Goal: Information Seeking & Learning: Find specific fact

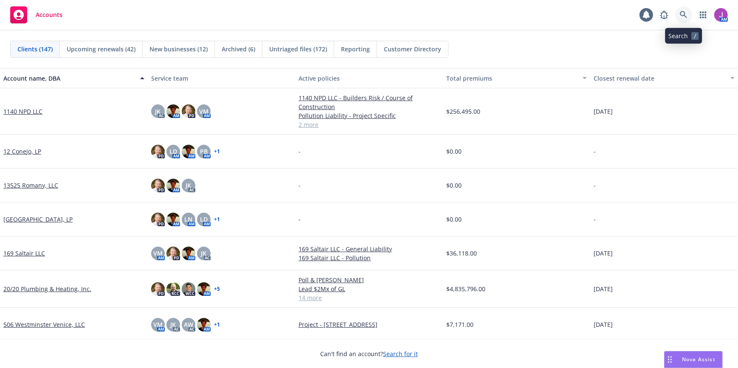
click at [681, 14] on icon at bounding box center [683, 15] width 8 height 8
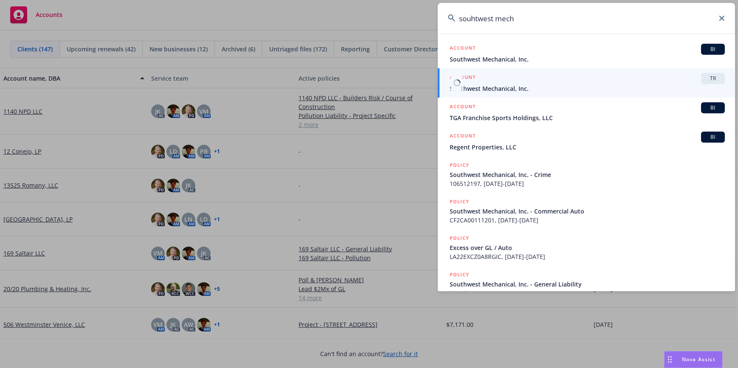
type input "souhtwest mech"
click at [505, 90] on span "Southwest Mechanical, Inc." at bounding box center [586, 88] width 275 height 9
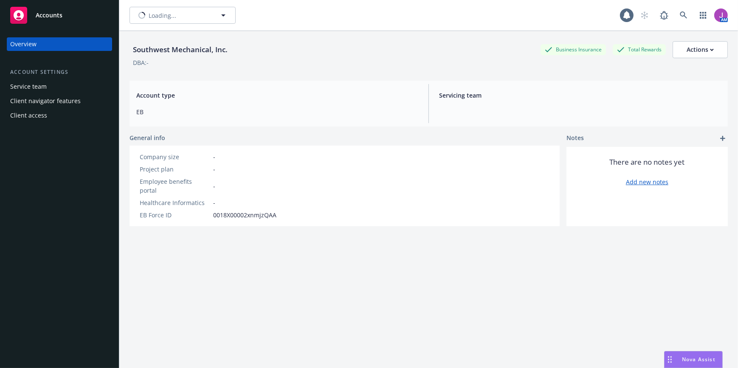
type input "Southwest Mechanical, Inc."
click at [177, 20] on button "Southwest Mechanical, Inc." at bounding box center [182, 15] width 106 height 17
type input "southwe"
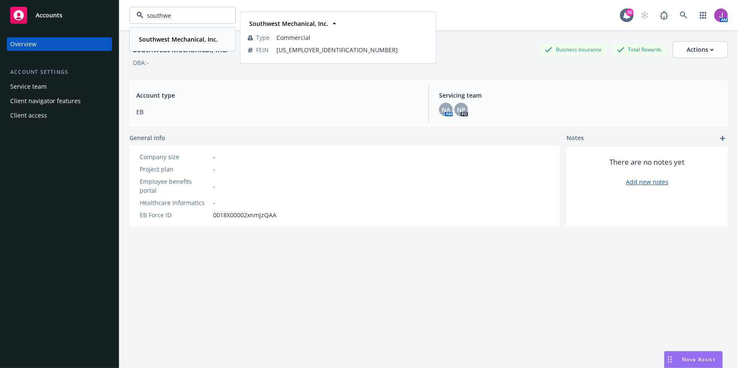
click at [176, 39] on strong "Southwest Mechanical, Inc." at bounding box center [178, 39] width 79 height 8
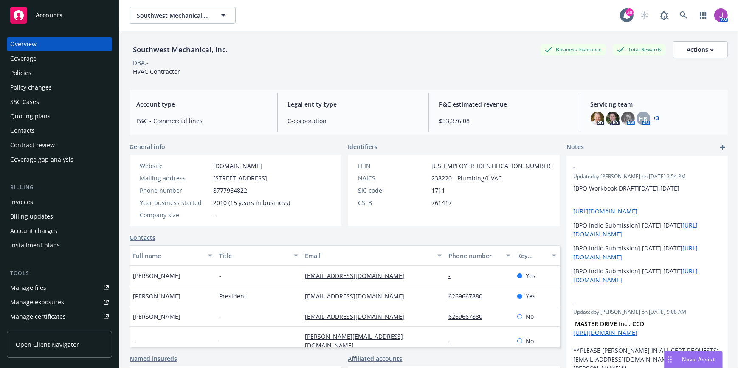
click at [22, 70] on div "Policies" at bounding box center [20, 73] width 21 height 14
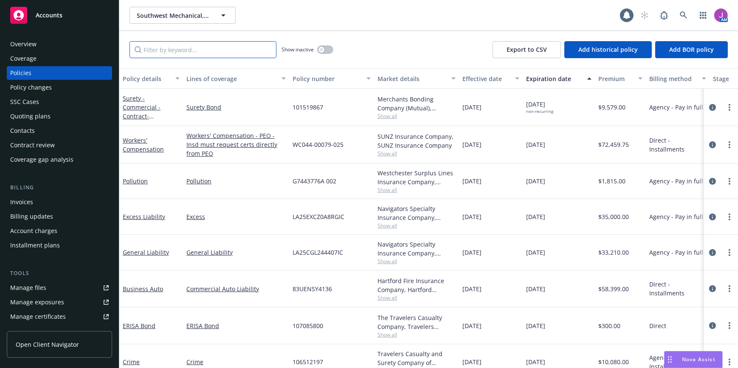
click at [183, 52] on input "Filter by keyword..." at bounding box center [202, 49] width 147 height 17
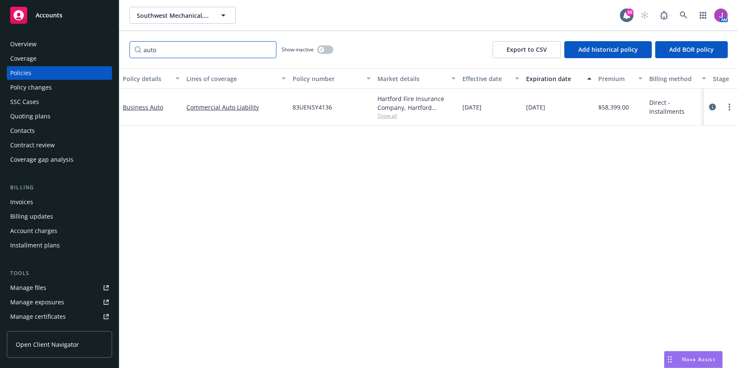
type input "auto"
click at [392, 115] on span "Show all" at bounding box center [416, 115] width 78 height 7
click at [725, 107] on link "more" at bounding box center [729, 107] width 10 height 10
click at [662, 227] on link "Copy logging email" at bounding box center [684, 226] width 100 height 17
click at [163, 15] on span "Southwest Mechanical, Inc." at bounding box center [173, 15] width 73 height 9
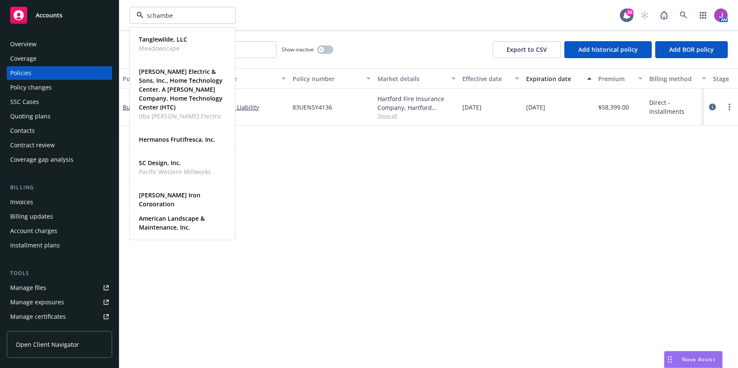
type input "schamber"
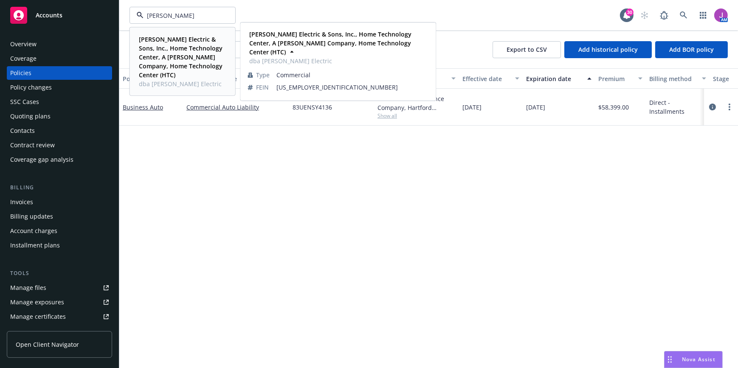
click at [166, 47] on strong "Schamber Electric & Sons, Inc., Home Technology Center, A Schamber Company, Hom…" at bounding box center [181, 57] width 84 height 44
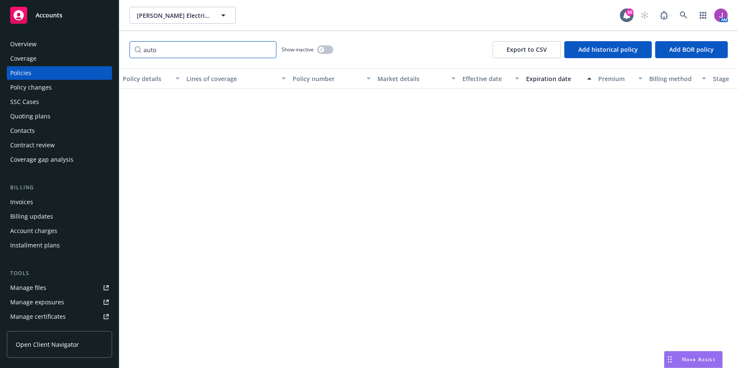
drag, startPoint x: 138, startPoint y: 43, endPoint x: 126, endPoint y: 42, distance: 11.1
click at [126, 42] on div "auto Show inactive Export to CSV Add historical policy Add BOR policy" at bounding box center [428, 49] width 618 height 37
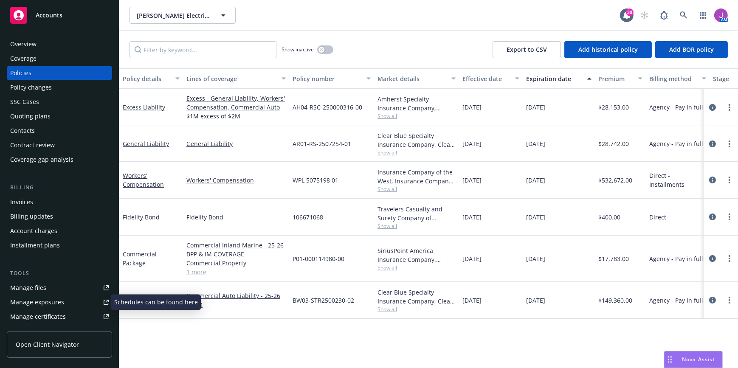
click at [34, 306] on div "Manage exposures" at bounding box center [37, 302] width 54 height 14
click at [180, 49] on input "Filter by keyword..." at bounding box center [202, 49] width 147 height 17
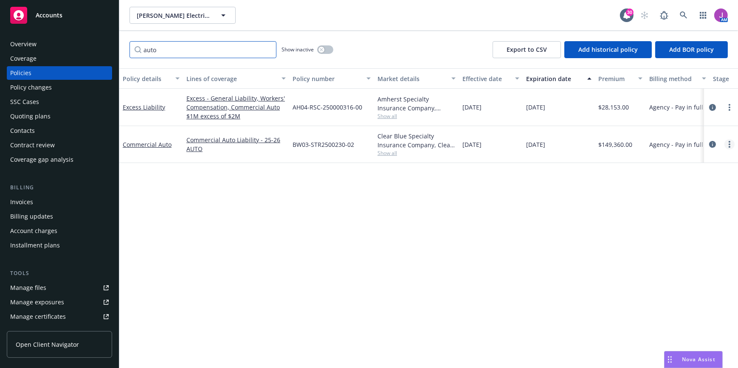
type input "auto"
click at [730, 144] on link "more" at bounding box center [729, 144] width 10 height 10
click at [661, 263] on link "Copy logging email" at bounding box center [684, 263] width 100 height 17
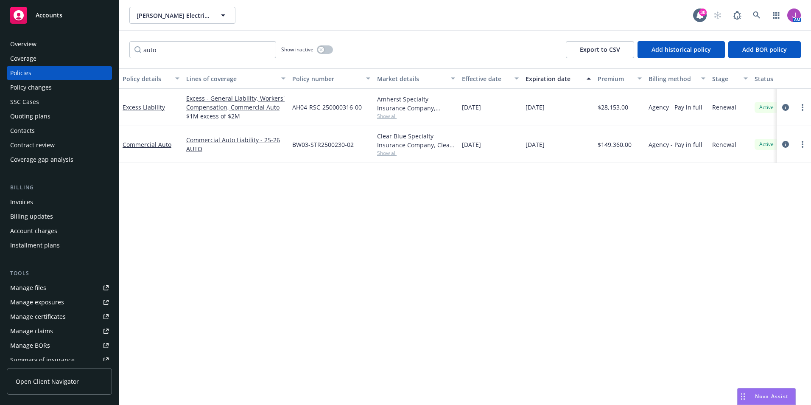
drag, startPoint x: 577, startPoint y: 4, endPoint x: 336, endPoint y: 230, distance: 330.3
click at [377, 303] on div "Policy details Lines of coverage Policy number Market details Effective date Ex…" at bounding box center [465, 218] width 692 height 300
drag, startPoint x: 292, startPoint y: 145, endPoint x: 357, endPoint y: 146, distance: 64.5
click at [357, 146] on div "BW03-STR2500230-02" at bounding box center [331, 144] width 85 height 37
copy span "BW03-STR2500230-02"
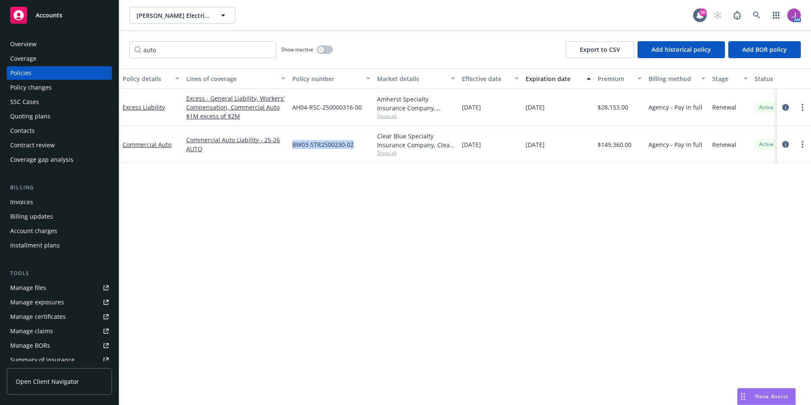
click at [28, 85] on div "Policy changes" at bounding box center [31, 88] width 42 height 14
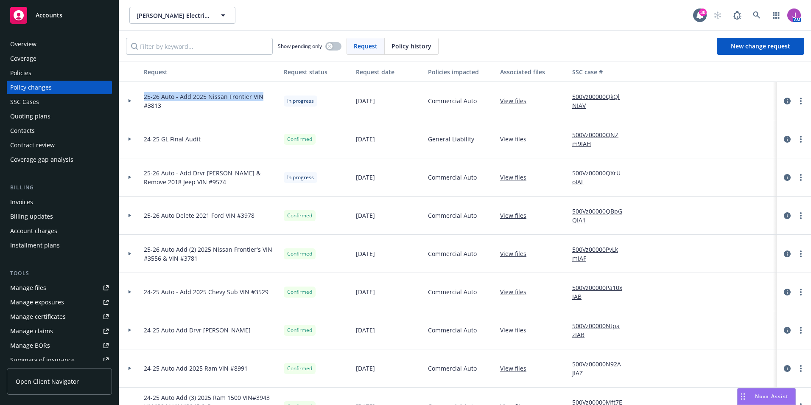
drag, startPoint x: 145, startPoint y: 95, endPoint x: 262, endPoint y: 98, distance: 117.2
click at [262, 98] on span "25-26 Auto - Add 2025 Nissan Frontier VIN #3813" at bounding box center [210, 101] width 133 height 18
copy span "25-26 Auto - Add 2025 Nissan Frontier VIN"
click at [737, 48] on span "New change request" at bounding box center [760, 46] width 59 height 8
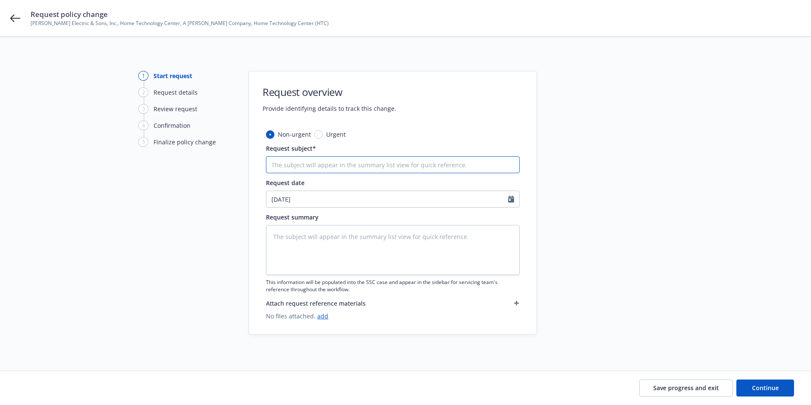
click at [337, 164] on input "Request subject*" at bounding box center [393, 164] width 254 height 17
paste input "25-26 Auto - Add 2025 Nissan Frontier VIN"
type textarea "x"
type input "25-26 Auto - Add 2025 Nissan Frontier VIN"
type textarea "x"
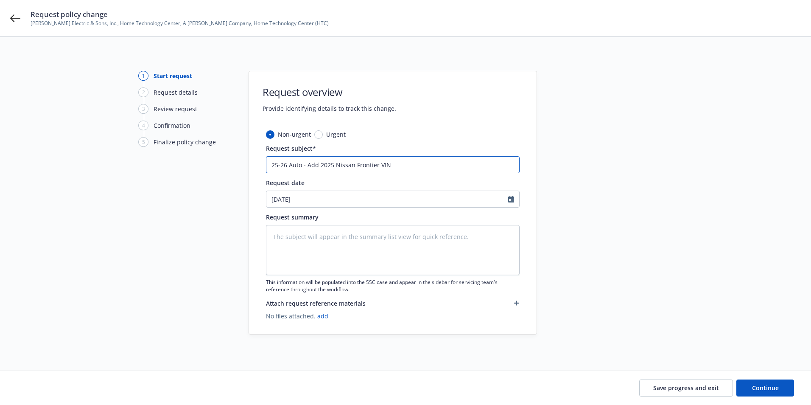
type input "25-26 Auto - Add 2025 Nissan Frontier VIN"
type textarea "x"
type input "25-26 Auto - Add 2025 Nissan Frontier VIN 3"
type textarea "x"
type input "25-26 Auto - Add 2025 Nissan Frontier VIN 32"
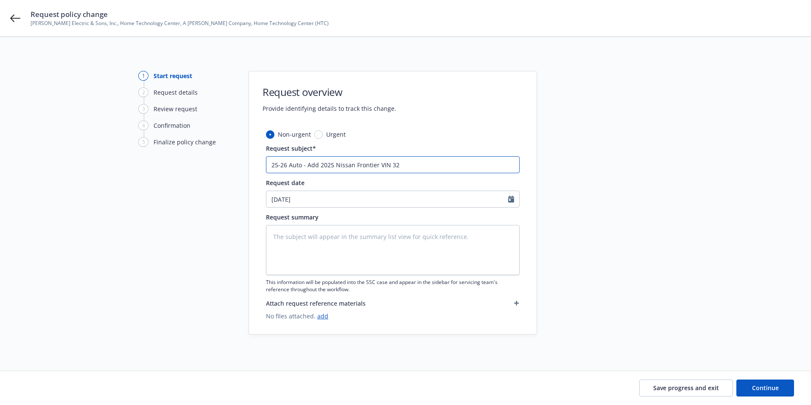
type textarea "x"
type input "25-26 Auto - Add 2025 Nissan Frontier VIN 3"
type textarea "x"
type input "25-26 Auto - Add 2025 Nissan Frontier VIN"
type textarea "x"
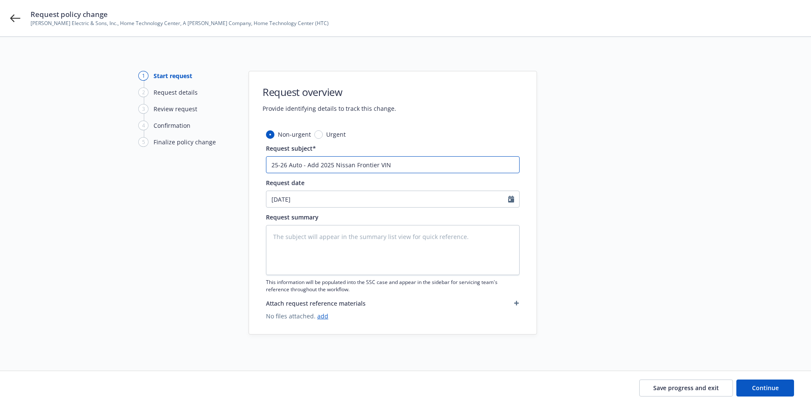
type input "25-26 Auto - Add 2025 Nissan Frontier VIN #"
type textarea "x"
type input "25-26 Auto - Add 2025 Nissan Frontier VIN #3"
type textarea "x"
type input "25-26 Auto - Add 2025 Nissan Frontier VIN #33"
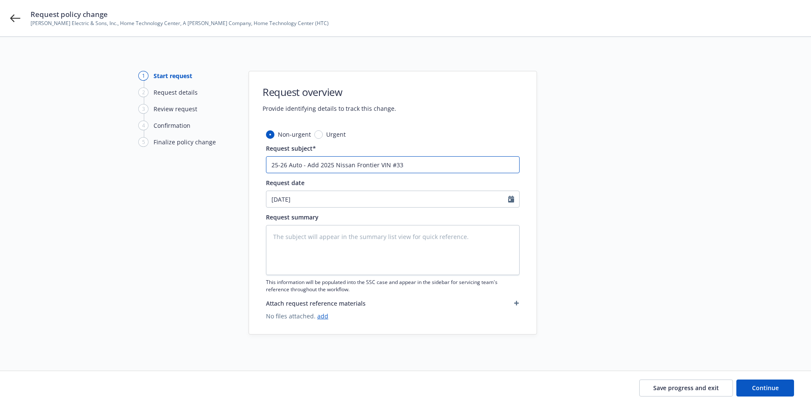
type textarea "x"
type input "25-26 Auto - Add 2025 Nissan Frontier VIN #332"
type textarea "x"
type input "25-26 Auto - Add 2025 Nissan Frontier VIN #3324"
click at [307, 267] on textarea at bounding box center [393, 250] width 254 height 50
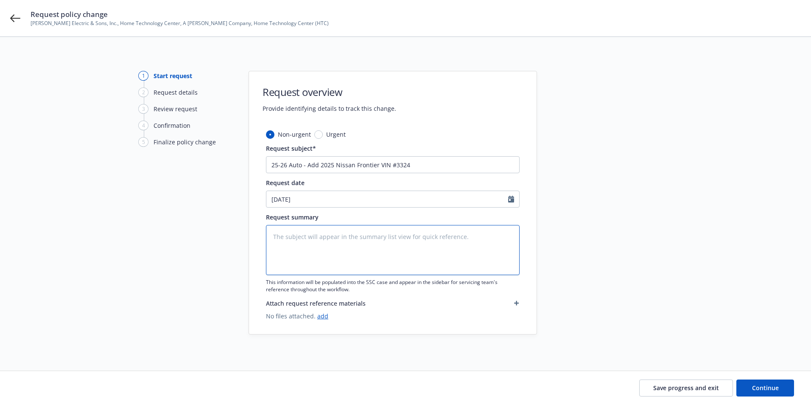
click at [293, 241] on textarea at bounding box center [393, 250] width 254 height 50
paste textarea "2025 Nissan Frontier VIN #1N6ED1CL0SN653324 Cost new: $34,260.00"
type textarea "x"
type textarea "2025 Nissan Frontier VIN #1N6ED1CL0SN653324 Cost new: $34,260.00"
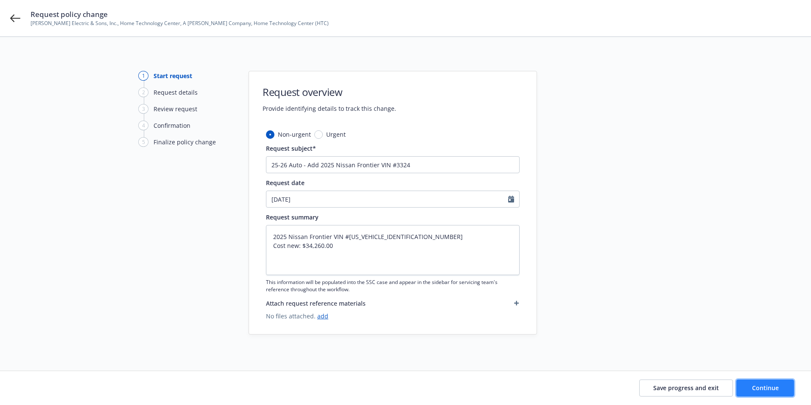
click at [737, 368] on span "Continue" at bounding box center [765, 388] width 27 height 8
type textarea "x"
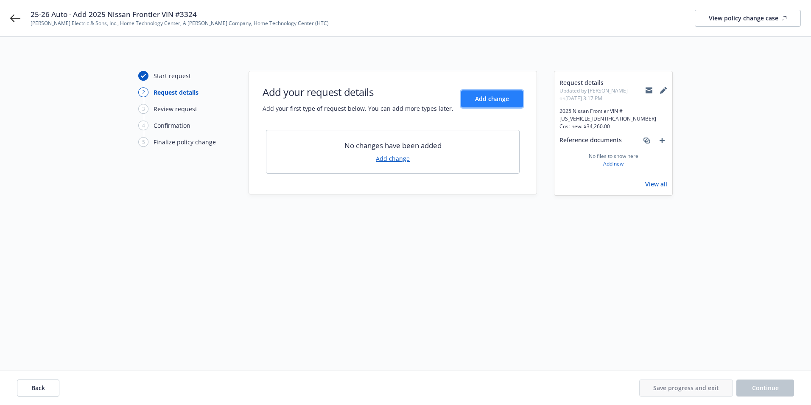
click at [492, 99] on span "Add change" at bounding box center [492, 99] width 34 height 8
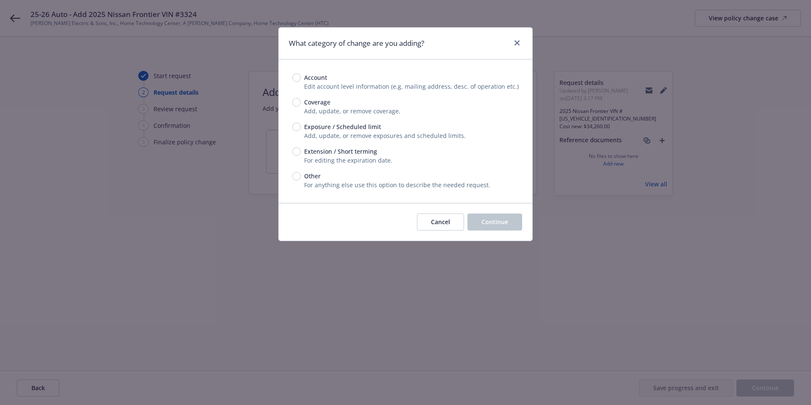
click at [323, 149] on span "Extension / Short terming" at bounding box center [340, 151] width 73 height 9
click at [301, 149] on input "Extension / Short terming" at bounding box center [296, 151] width 8 height 8
radio input "true"
click at [319, 125] on span "Exposure / Scheduled limit" at bounding box center [342, 126] width 77 height 9
click at [301, 125] on input "Exposure / Scheduled limit" at bounding box center [296, 127] width 8 height 8
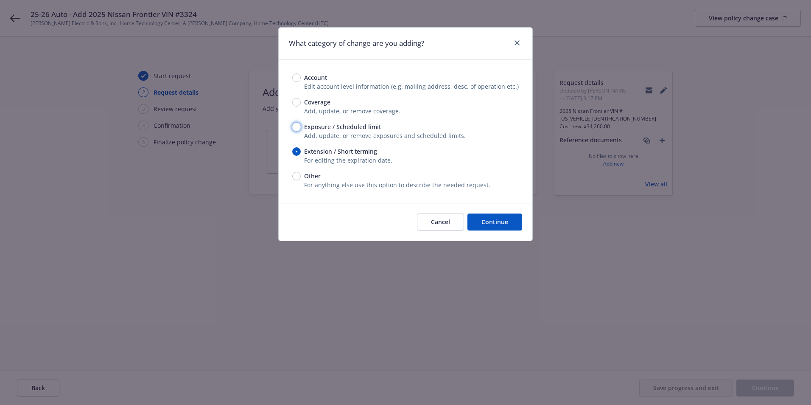
radio input "true"
click at [497, 222] on span "Continue" at bounding box center [495, 222] width 27 height 8
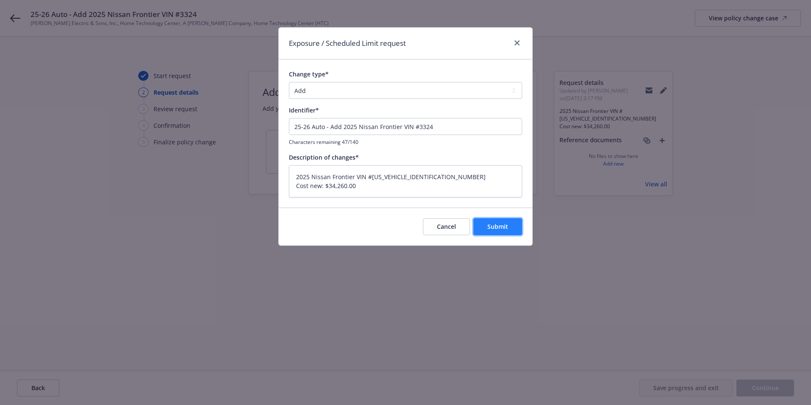
click at [501, 233] on button "Submit" at bounding box center [498, 226] width 49 height 17
type textarea "x"
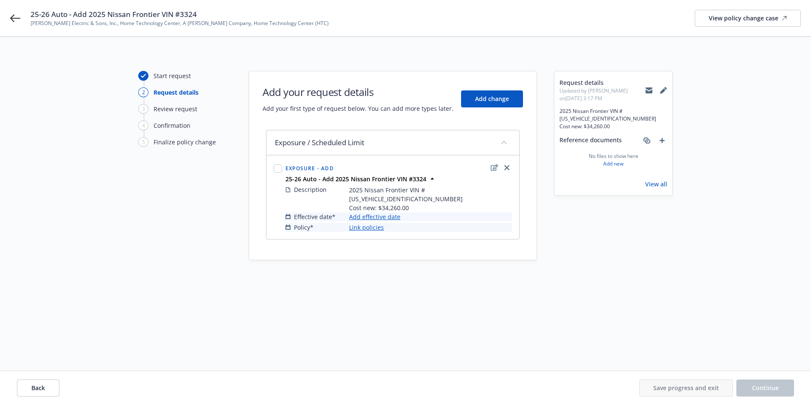
click at [368, 212] on link "Add effective date" at bounding box center [374, 216] width 51 height 9
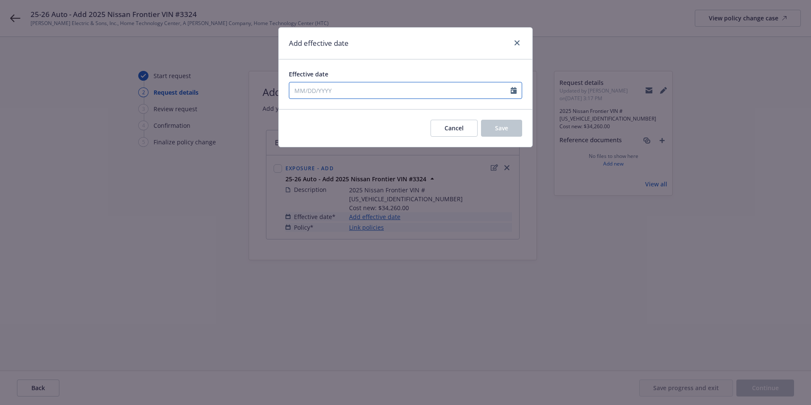
click at [322, 97] on input "Effective date" at bounding box center [400, 90] width 222 height 16
select select "8"
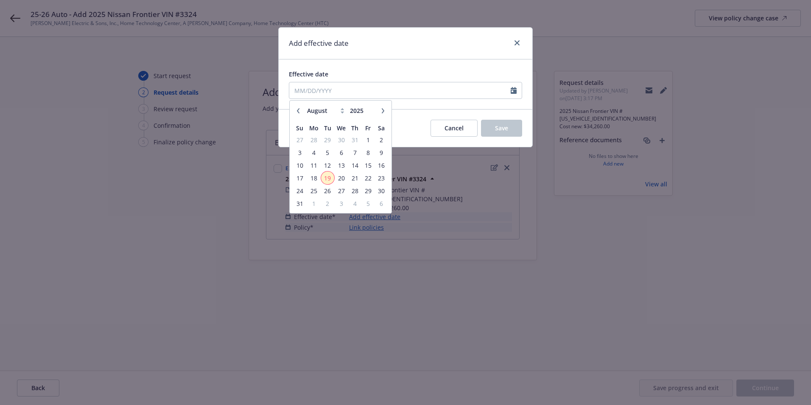
click at [331, 176] on span "19" at bounding box center [327, 178] width 11 height 11
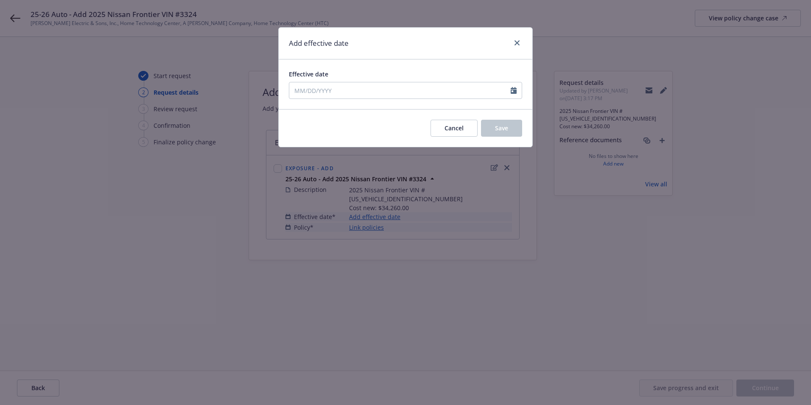
type input "08/19/2025"
click at [504, 132] on span "Save" at bounding box center [501, 128] width 13 height 8
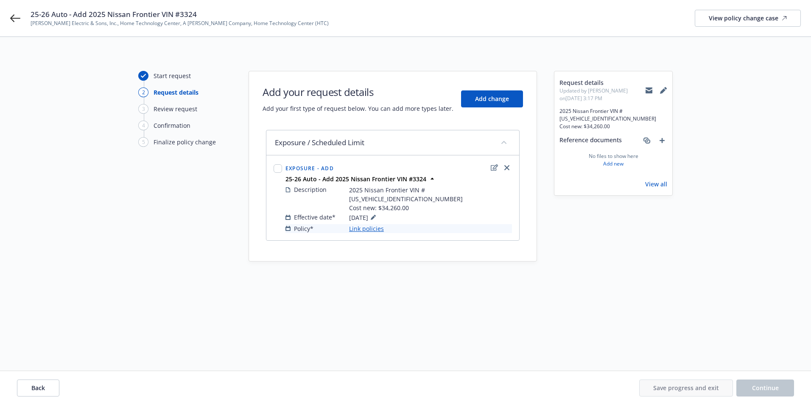
click at [366, 224] on link "Link policies" at bounding box center [366, 228] width 35 height 9
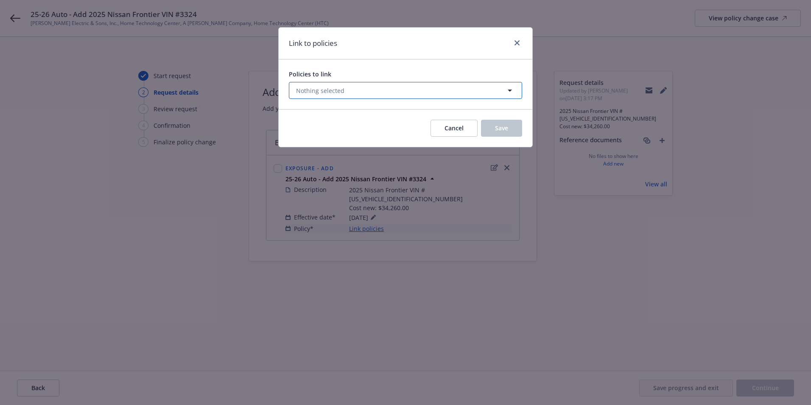
click at [318, 93] on span "Nothing selected" at bounding box center [320, 90] width 48 height 9
select select "ACTIVE"
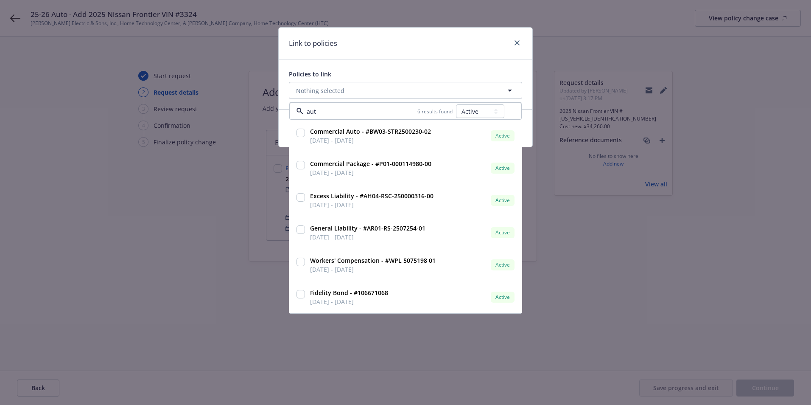
type input "auto"
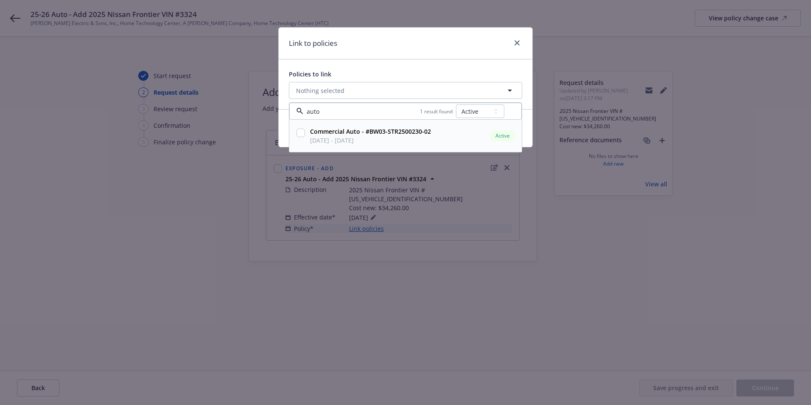
click at [296, 126] on div at bounding box center [301, 135] width 12 height 21
checkbox input "true"
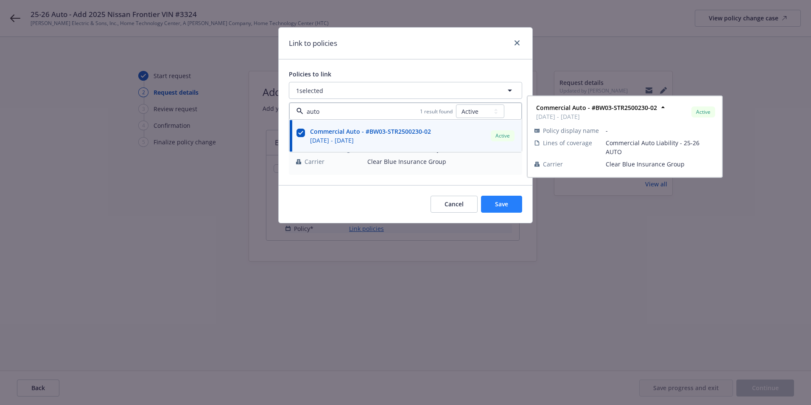
type input "auto"
click at [504, 208] on span "Save" at bounding box center [501, 204] width 13 height 8
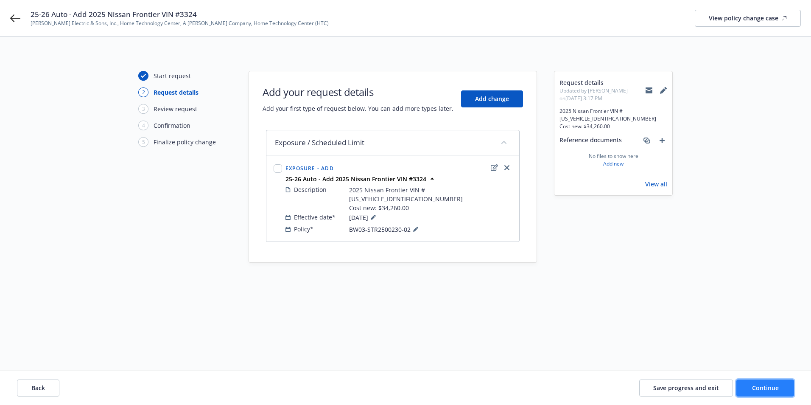
click at [737, 368] on span "Continue" at bounding box center [765, 388] width 27 height 8
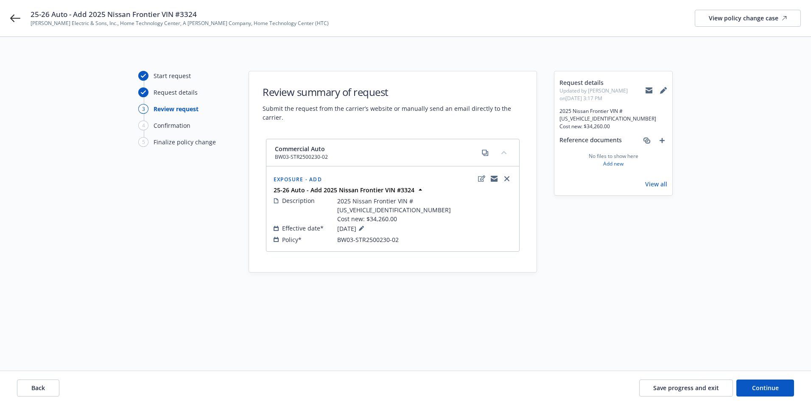
click at [648, 93] on icon at bounding box center [649, 91] width 7 height 4
click at [737, 368] on button "Continue" at bounding box center [766, 387] width 58 height 17
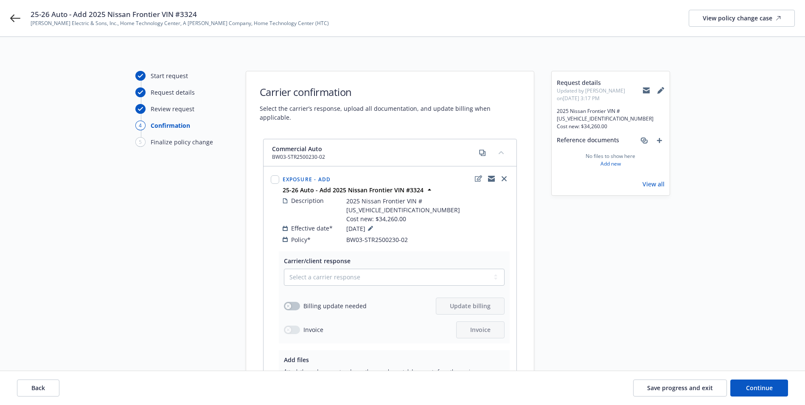
scroll to position [105, 0]
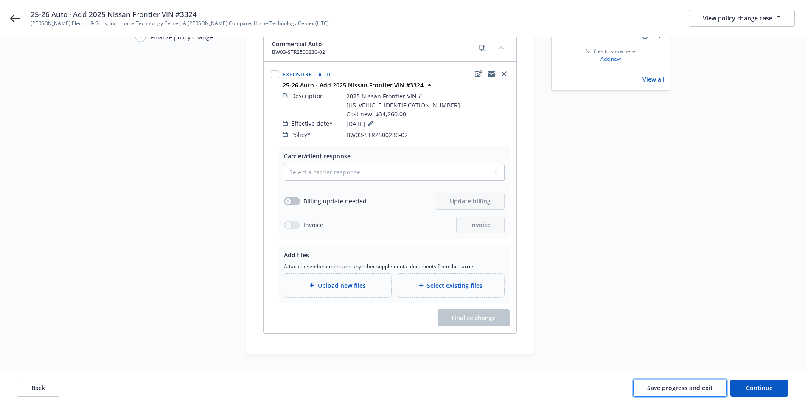
click at [674, 368] on span "Save progress and exit" at bounding box center [680, 388] width 66 height 8
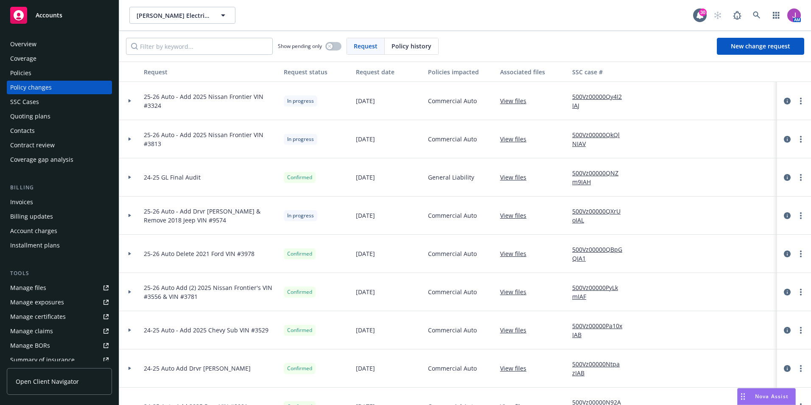
click at [582, 95] on link "500Vz00000Qy4I2IAJ" at bounding box center [601, 101] width 57 height 18
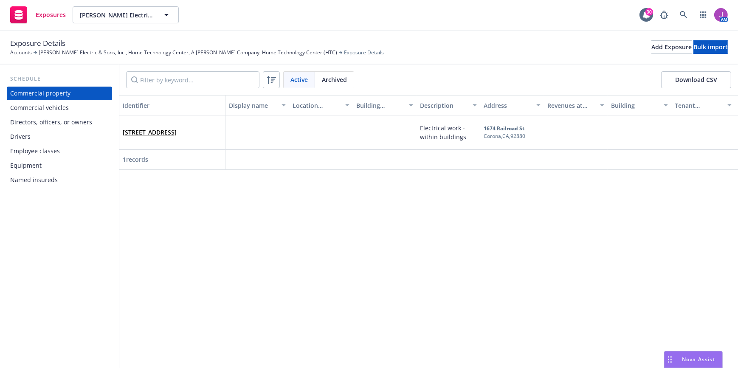
click at [49, 112] on div "Commercial vehicles" at bounding box center [39, 108] width 59 height 14
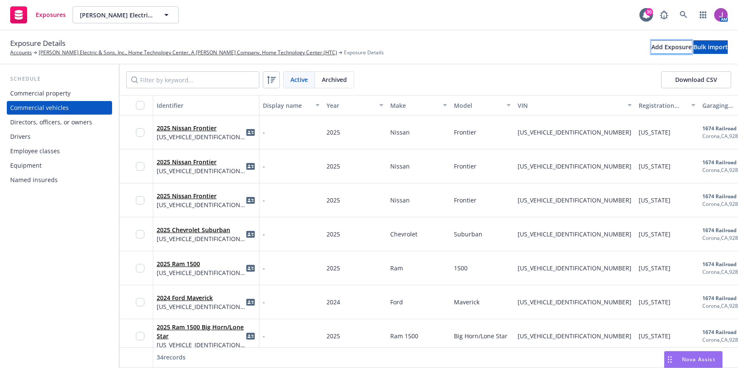
click at [651, 53] on button "Add Exposure" at bounding box center [671, 47] width 40 height 14
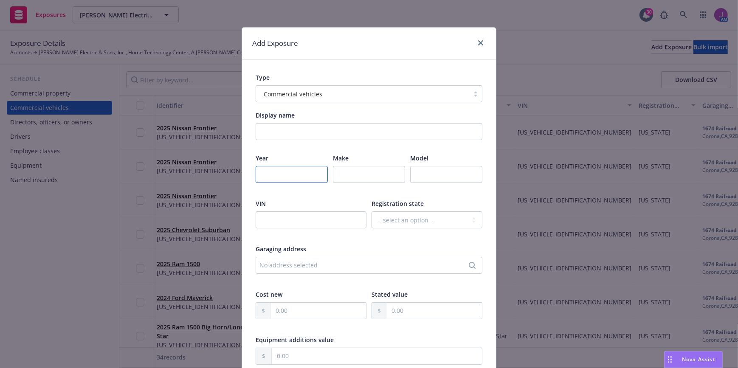
click at [282, 176] on input "number" at bounding box center [291, 174] width 72 height 17
type input "2025"
type input "Nissan"
type input "Frontier"
drag, startPoint x: 270, startPoint y: 225, endPoint x: 278, endPoint y: 225, distance: 7.2
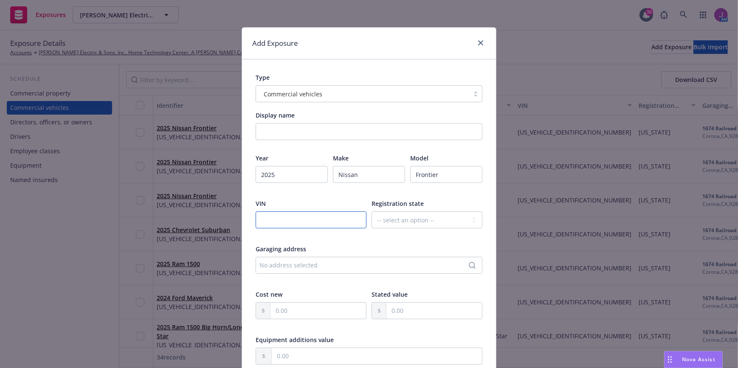
click at [270, 225] on input "text" at bounding box center [310, 219] width 111 height 17
type input "1N6ED1CL0SN653324"
click at [413, 222] on select "-- select an option -- Alaska Alabama Arkansas American Samoa Arizona Californi…" at bounding box center [426, 219] width 111 height 17
select select "CA"
click at [371, 211] on select "-- select an option -- Alaska Alabama Arkansas American Samoa Arizona Californi…" at bounding box center [426, 219] width 111 height 17
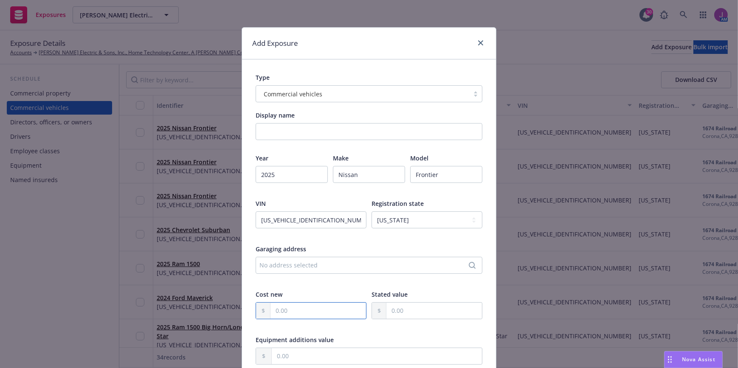
click at [288, 314] on input "text" at bounding box center [317, 311] width 95 height 16
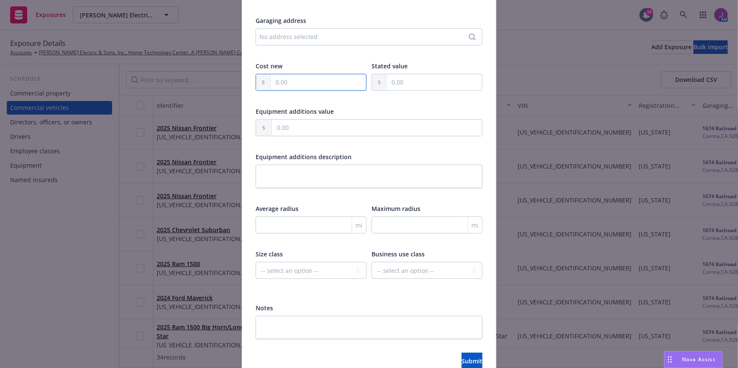
scroll to position [271, 0]
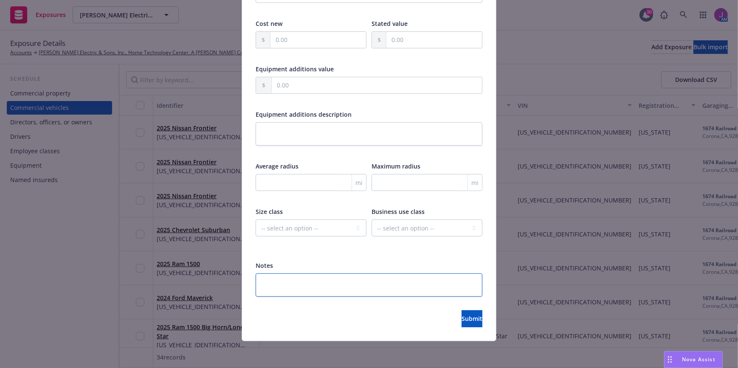
click at [272, 289] on textarea at bounding box center [368, 284] width 227 height 23
type textarea "x"
type textarea "I"
type textarea "x"
type textarea "In"
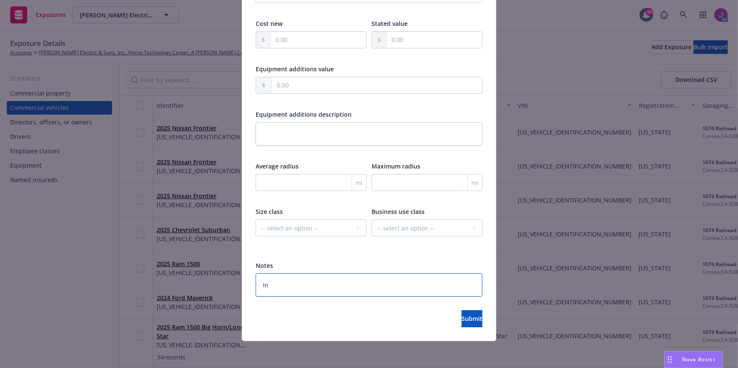
type textarea "x"
type textarea "Ins"
type textarea "x"
type textarea "Insd"
type textarea "x"
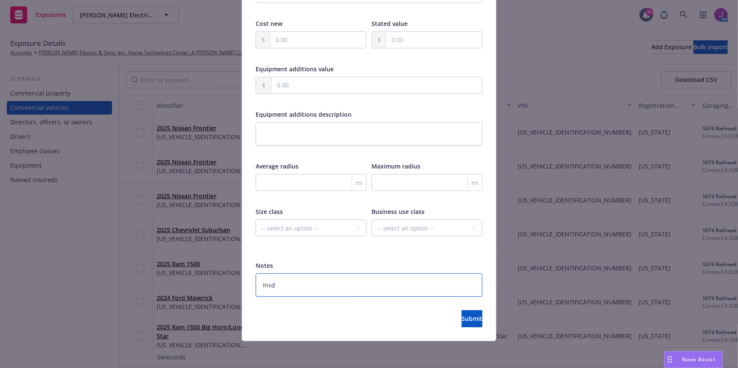
type textarea "Insd"
type textarea "x"
type textarea "Insd r"
type textarea "x"
type textarea "Insd re"
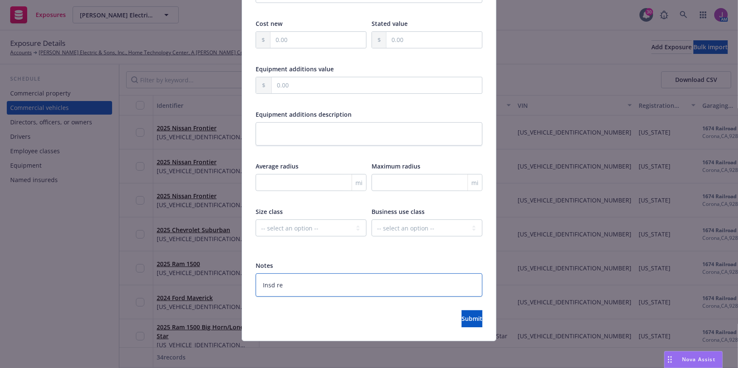
type textarea "x"
type textarea "Insd req"
type textarea "x"
type textarea "Insd req"
type textarea "x"
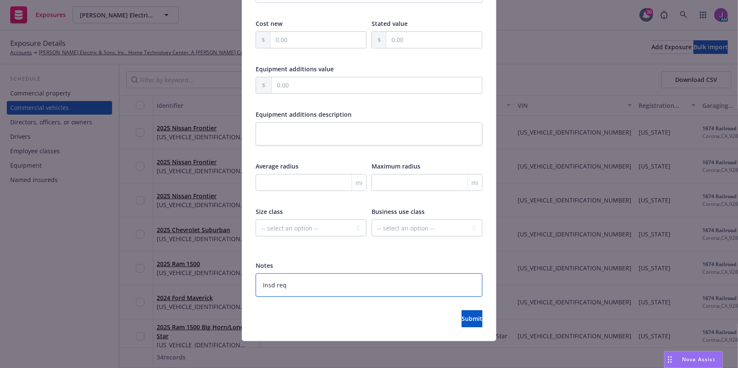
type textarea "Insd req t"
type textarea "x"
type textarea "Insd req to"
type textarea "x"
type textarea "Insd req to"
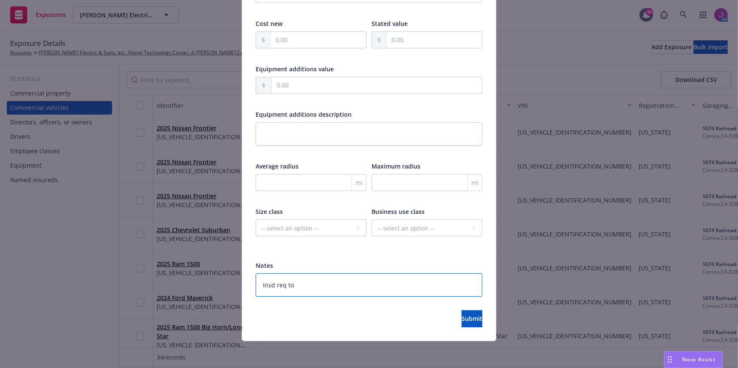
type textarea "x"
type textarea "Insd req to a"
type textarea "x"
type textarea "Insd req to ad"
type textarea "x"
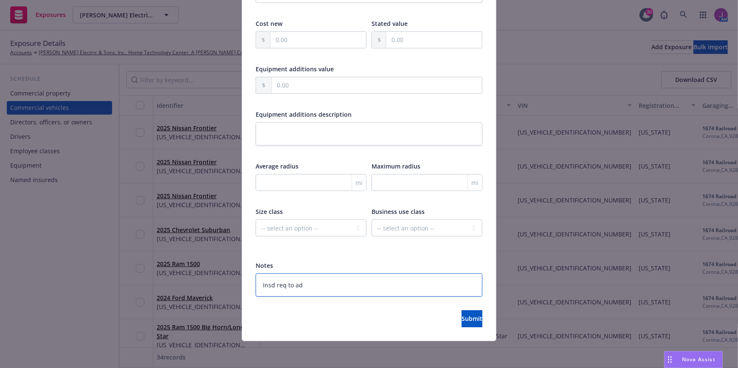
type textarea "Insd req to add"
type textarea "x"
type textarea "Insd req to add"
type textarea "x"
type textarea "Insd req to add 8"
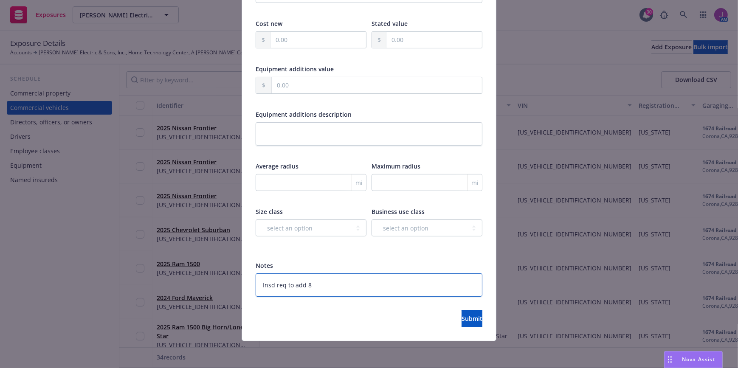
type textarea "x"
type textarea "Insd req to add 8/"
type textarea "x"
type textarea "Insd req to add 8/1"
type textarea "x"
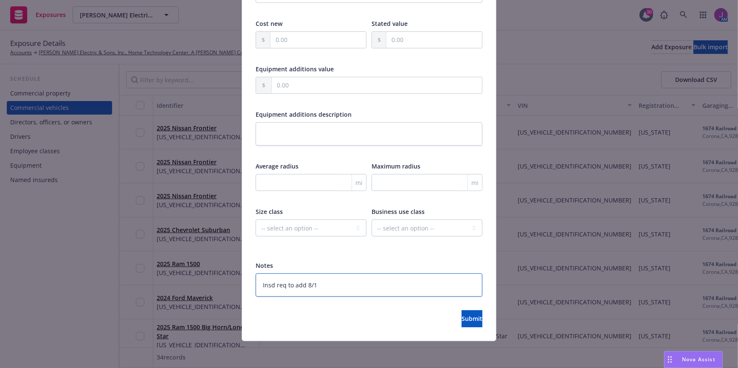
type textarea "Insd req to add 8/19"
type textarea "x"
type textarea "Insd req to add 8/19/"
type textarea "x"
type textarea "Insd req to add 8/19/2"
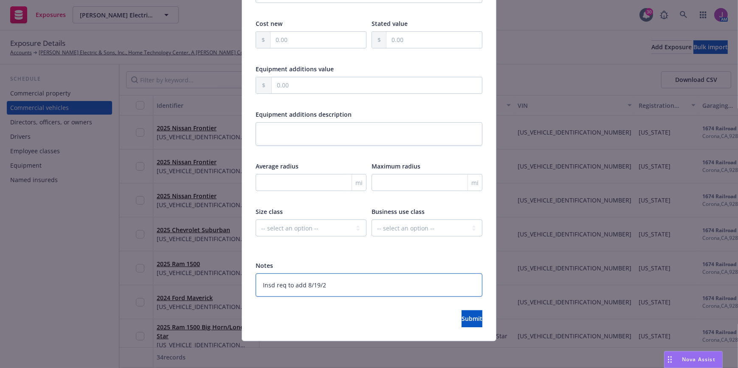
type textarea "x"
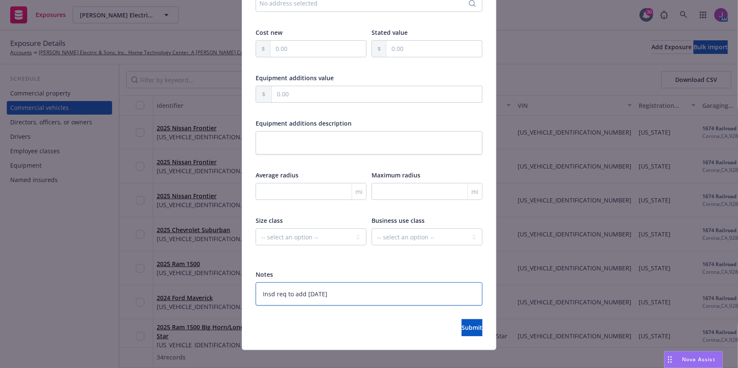
scroll to position [270, 0]
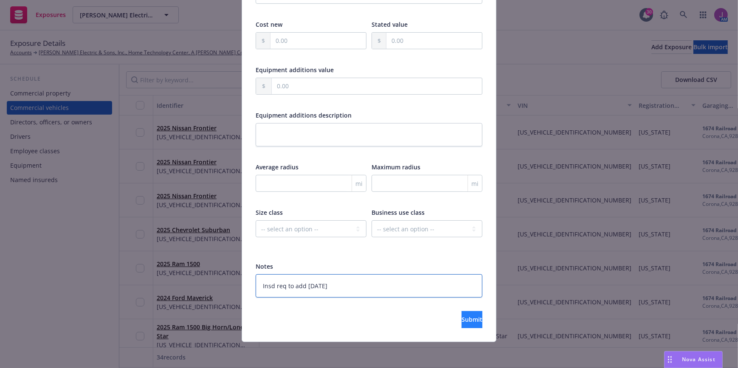
type textarea "Insd req to add 8/19/25"
click at [461, 317] on span "Submit" at bounding box center [471, 319] width 21 height 8
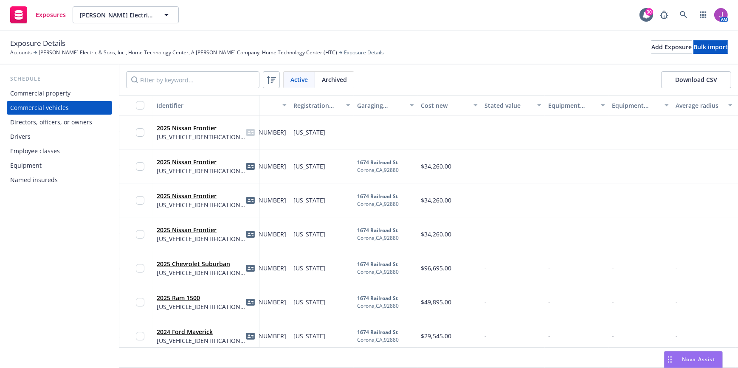
scroll to position [0, 327]
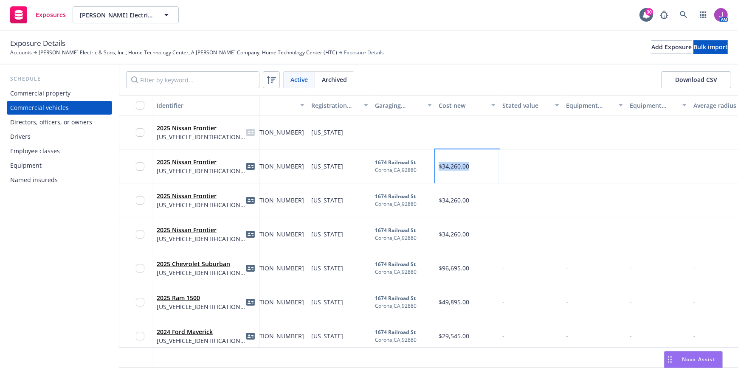
drag, startPoint x: 441, startPoint y: 168, endPoint x: 472, endPoint y: 172, distance: 31.6
click at [472, 172] on div "$34,260.00" at bounding box center [467, 166] width 64 height 34
copy span "$34,260.00"
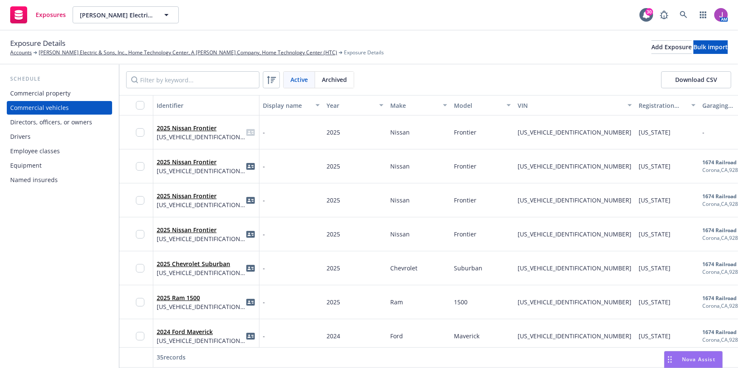
click at [203, 143] on div "2025 Nissan Frontier 1N6ED1CL0SN653324" at bounding box center [206, 132] width 99 height 23
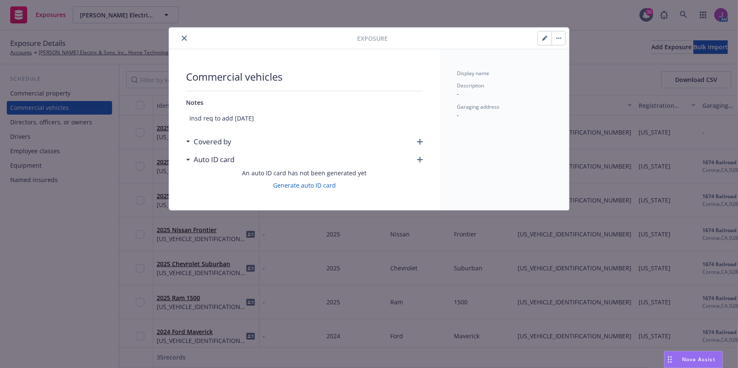
click at [544, 37] on icon "button" at bounding box center [544, 38] width 5 height 5
type textarea "x"
select select "CA"
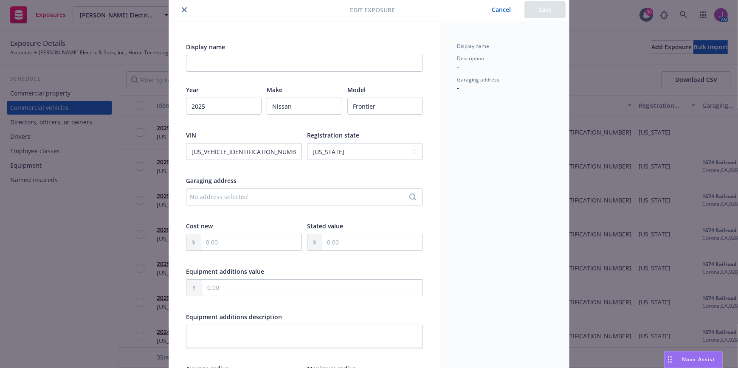
scroll to position [38, 0]
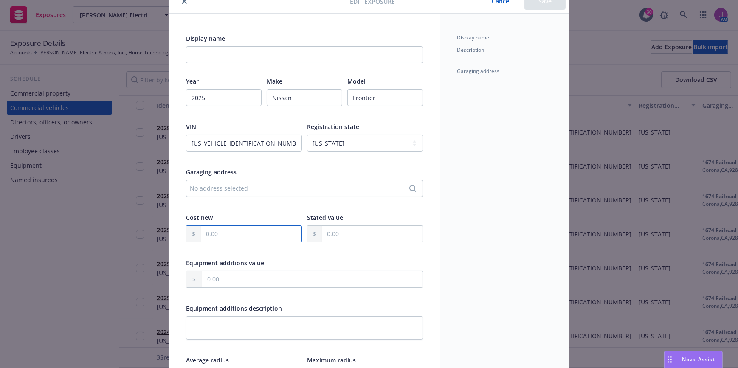
click at [239, 236] on input "text" at bounding box center [251, 234] width 100 height 16
paste input "34,260.00"
type textarea "x"
type input "34,260.00"
type textarea "x"
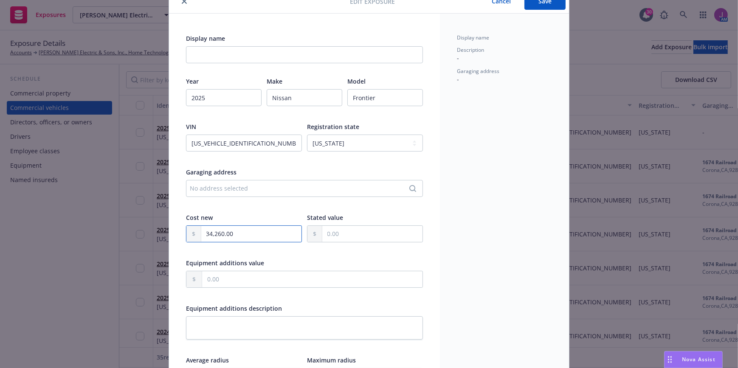
type input "34,260.00"
click at [227, 189] on div "No address selected" at bounding box center [300, 188] width 221 height 9
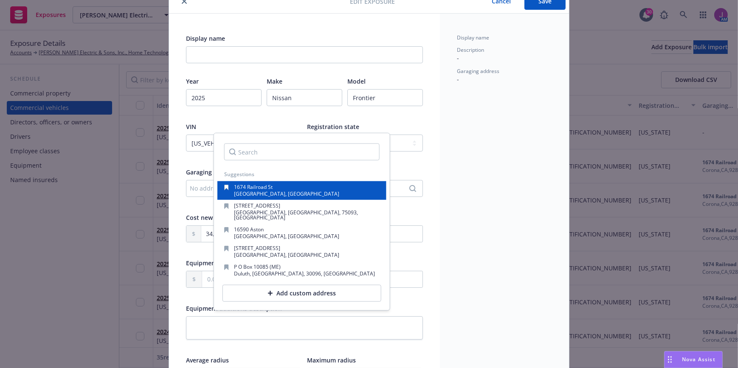
click at [278, 191] on span "Corona, CA, 92880, USA" at bounding box center [286, 193] width 105 height 7
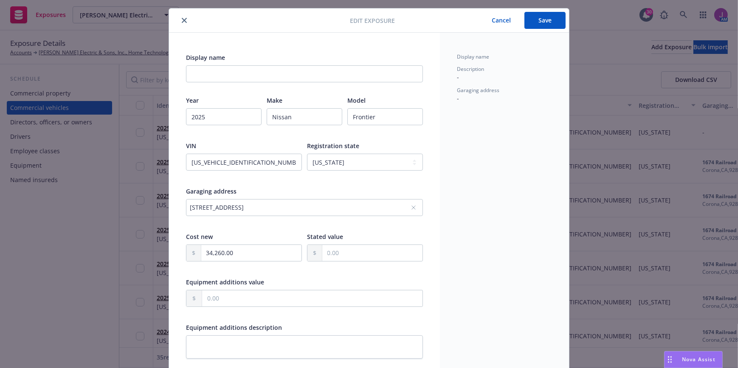
scroll to position [0, 0]
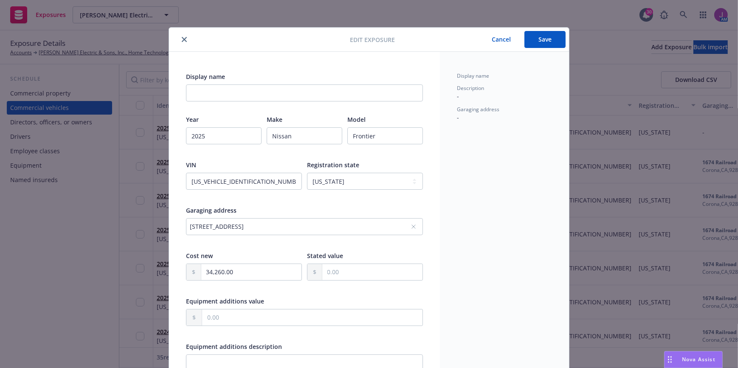
click at [539, 37] on button "Save" at bounding box center [544, 39] width 41 height 17
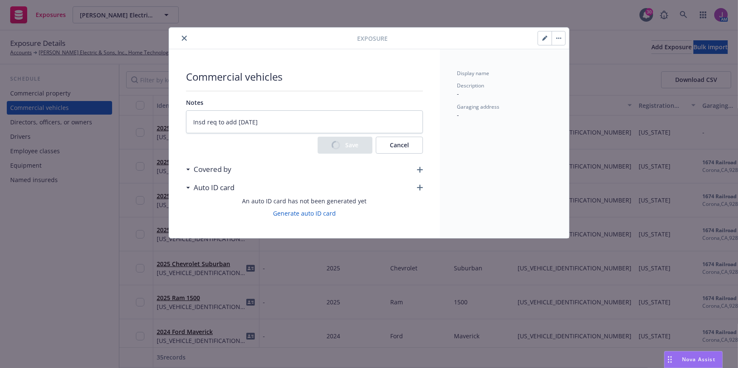
type textarea "x"
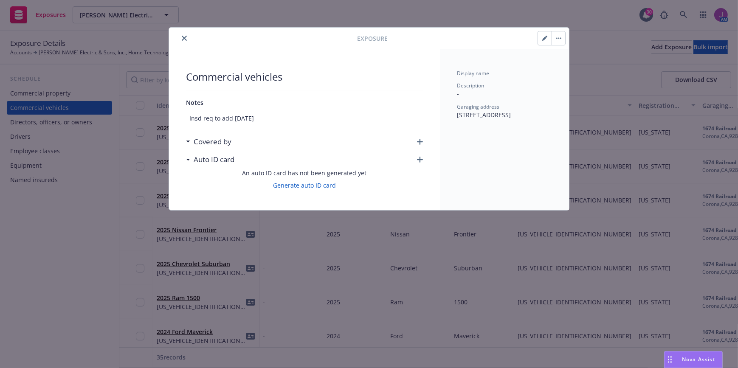
click at [186, 34] on button "close" at bounding box center [184, 38] width 10 height 10
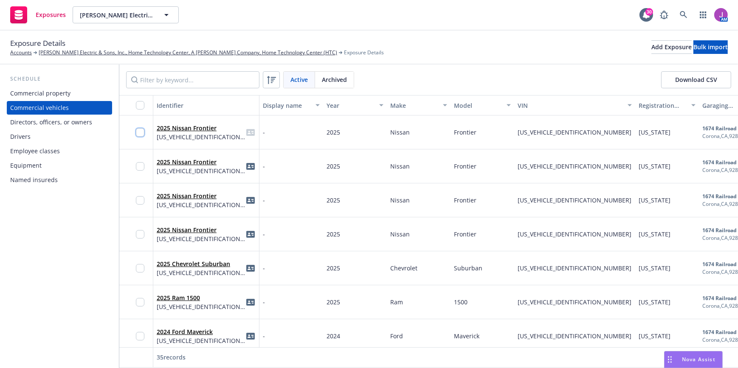
click at [141, 132] on input "checkbox" at bounding box center [140, 132] width 8 height 8
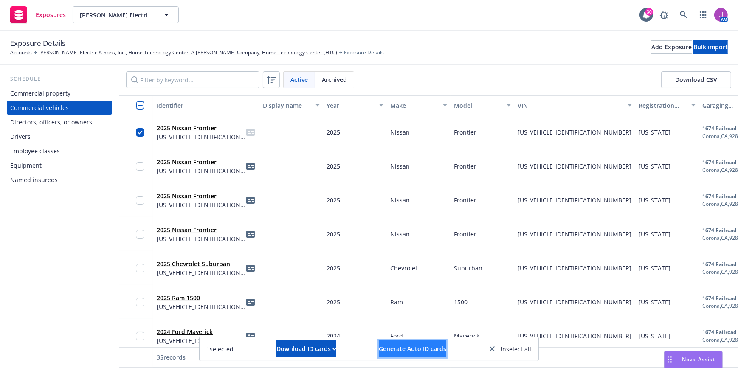
click at [414, 348] on span "Generate Auto ID cards" at bounding box center [412, 349] width 67 height 8
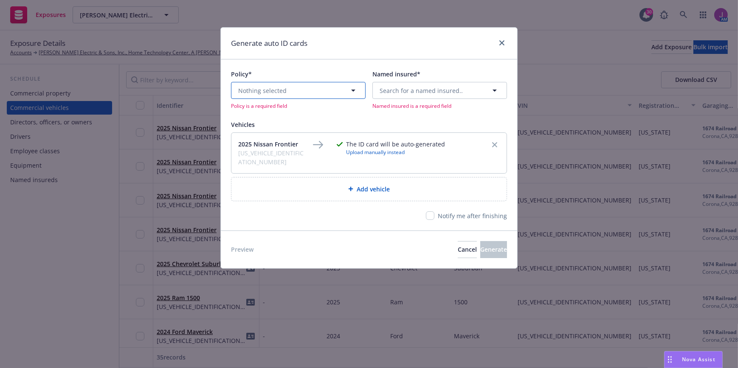
click at [252, 90] on span "Nothing selected" at bounding box center [262, 90] width 48 height 9
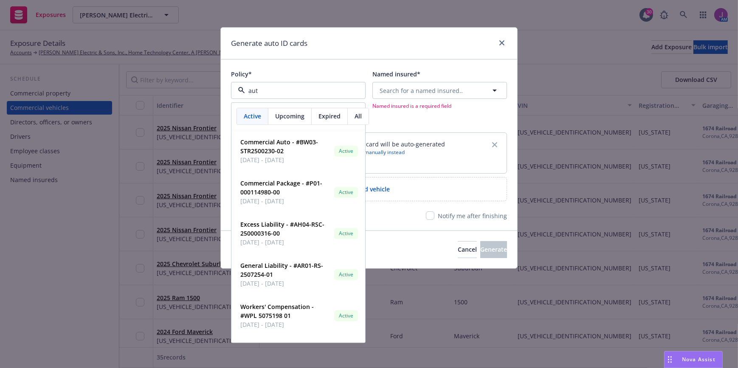
type input "auto"
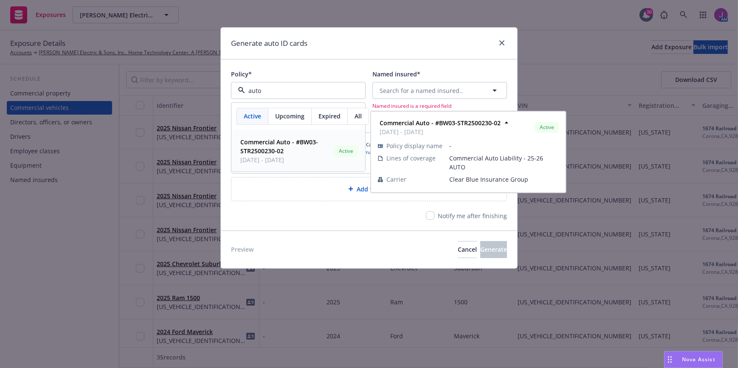
click at [280, 158] on span "07/30/2025 - 07/30/2026" at bounding box center [285, 160] width 90 height 9
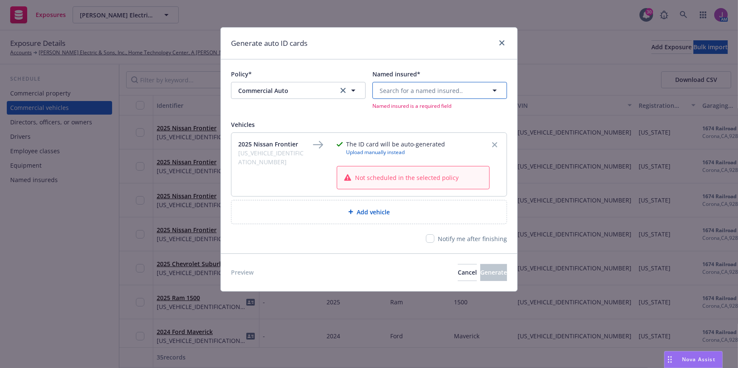
click at [413, 92] on span "Search for a named insured.." at bounding box center [420, 90] width 83 height 9
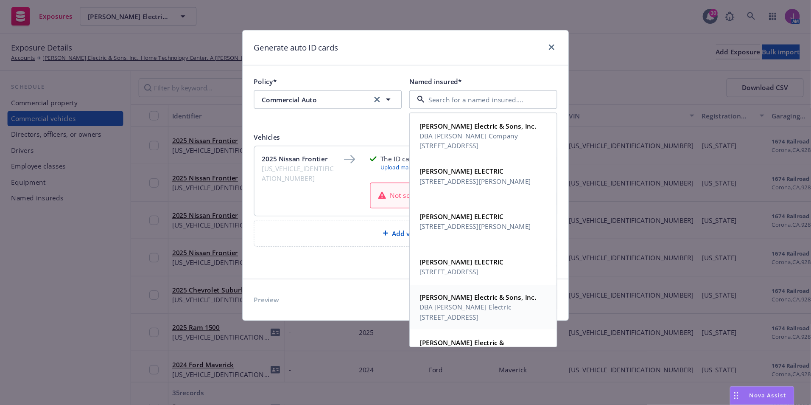
scroll to position [70, 0]
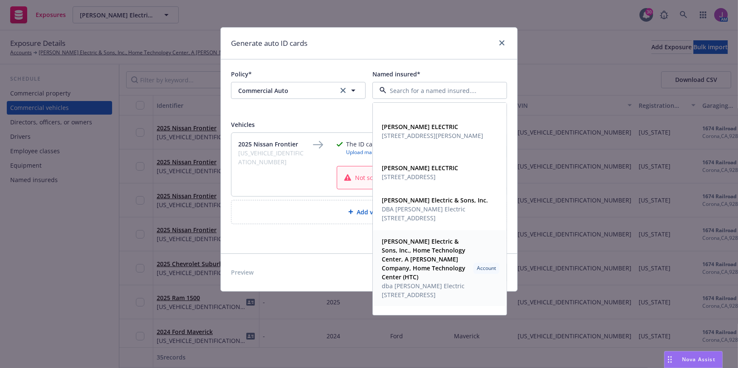
click at [421, 285] on span "dba Schamber Electric" at bounding box center [426, 286] width 88 height 9
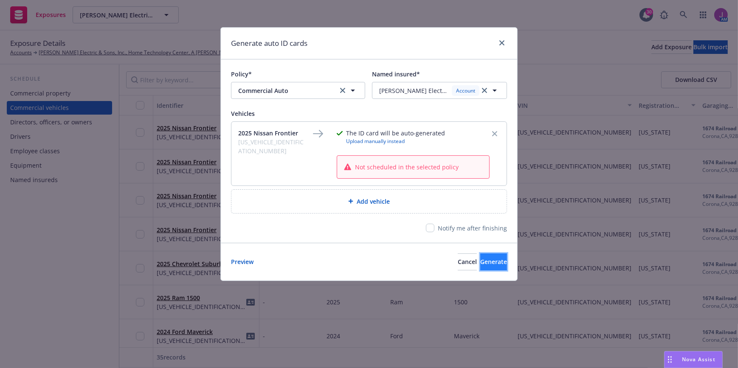
click at [480, 260] on span "Generate" at bounding box center [493, 262] width 27 height 8
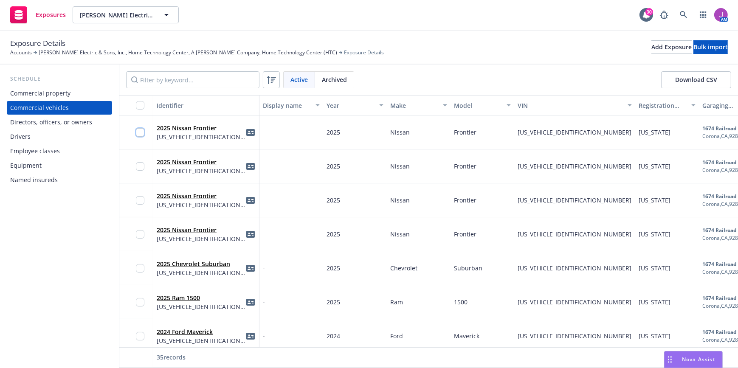
click at [139, 136] on input "checkbox" at bounding box center [140, 132] width 8 height 8
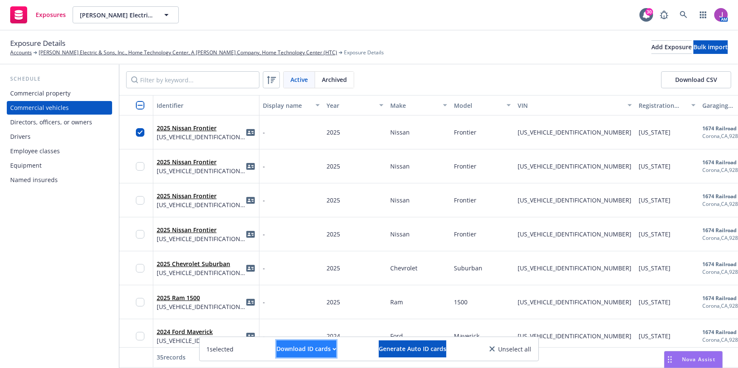
click at [319, 355] on div "Download ID cards" at bounding box center [306, 349] width 60 height 16
click at [280, 331] on link "Download uneditable ID cards" at bounding box center [288, 328] width 113 height 17
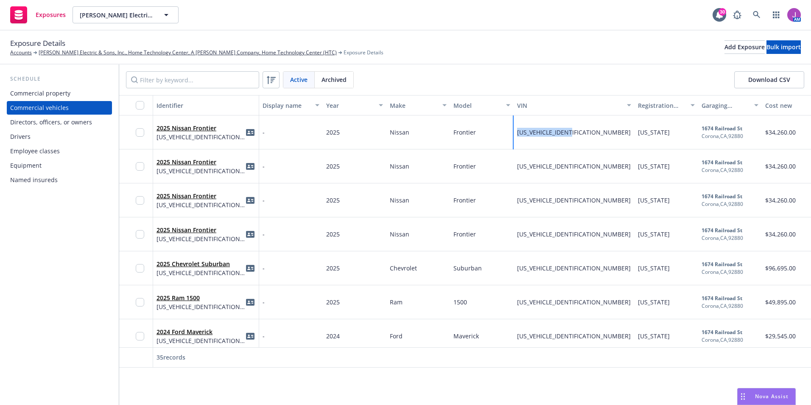
drag, startPoint x: 518, startPoint y: 133, endPoint x: 579, endPoint y: 135, distance: 61.2
click at [579, 135] on div "1N6ED1CL0SN653324" at bounding box center [574, 132] width 121 height 34
copy span "1N6ED1CL0SN653324"
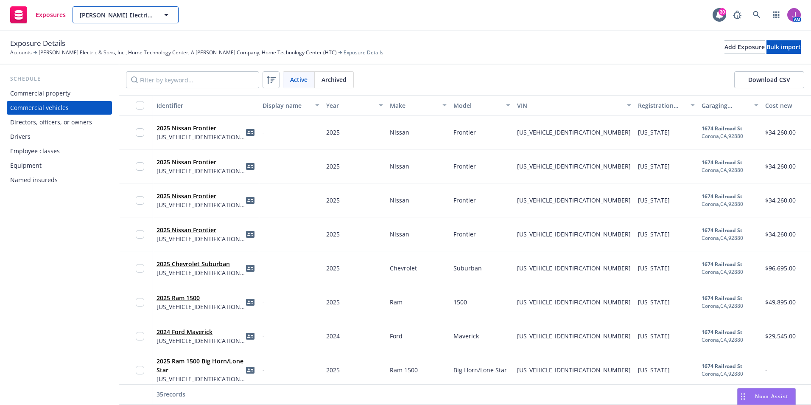
click at [130, 16] on span "Schamber Electric & Sons, Inc., Home Technology Center, A Schamber Company, Hom…" at bounding box center [116, 15] width 73 height 9
type input "philbin"
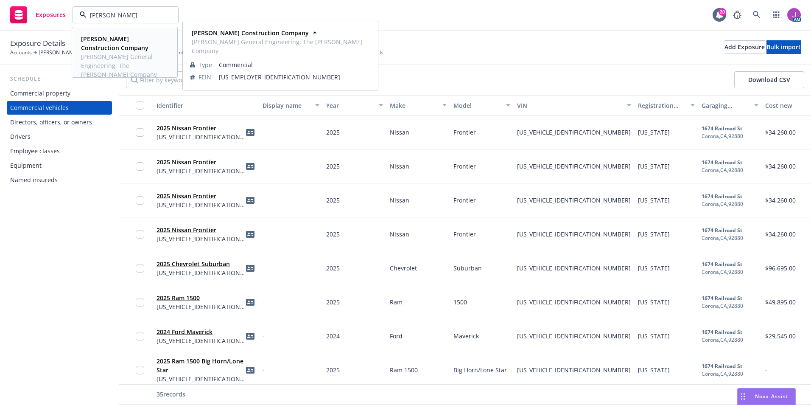
click at [92, 50] on strong "Philbin Construction Company" at bounding box center [114, 43] width 67 height 17
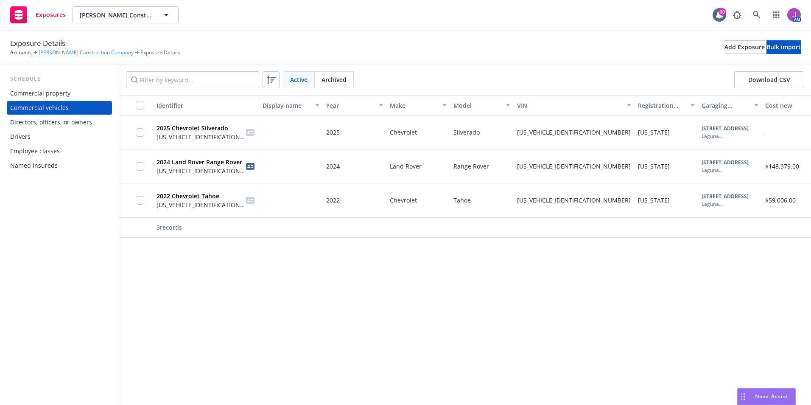
click at [67, 52] on link "Philbin Construction Company" at bounding box center [86, 53] width 95 height 8
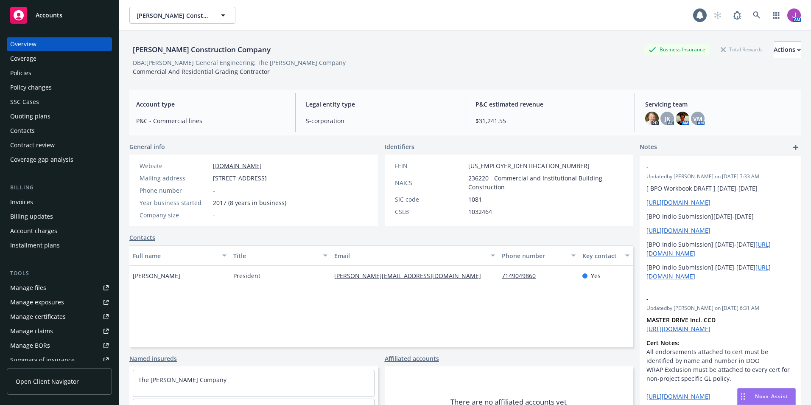
click at [31, 69] on div "Policies" at bounding box center [20, 73] width 21 height 14
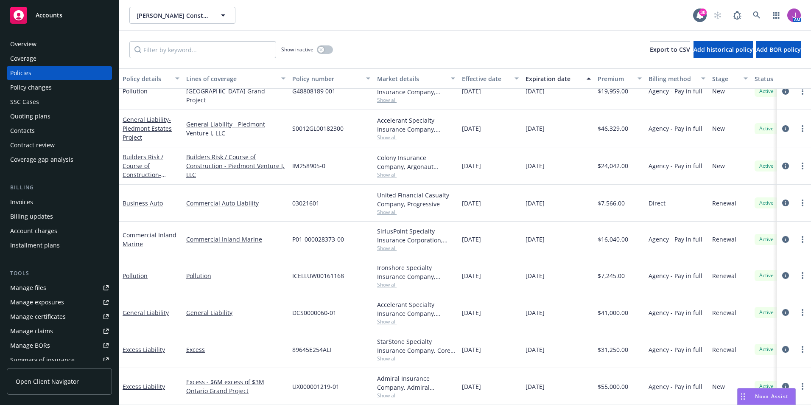
scroll to position [58, 0]
click at [36, 306] on div "Manage exposures" at bounding box center [37, 302] width 54 height 14
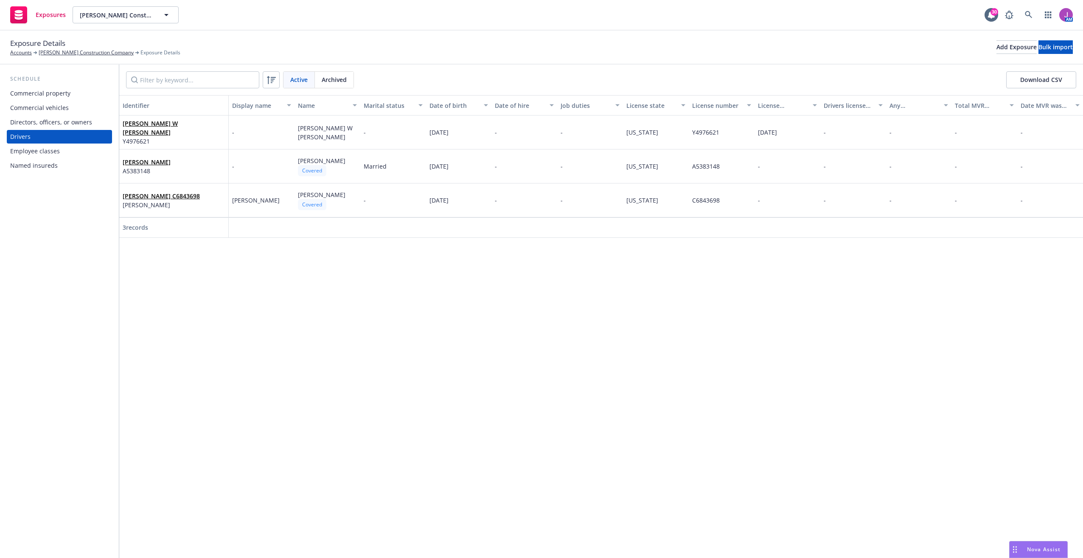
click at [752, 259] on div "Identifier Display name Name Marital status Date of birth Date of hire Job duti…" at bounding box center [601, 250] width 964 height 310
drag, startPoint x: 693, startPoint y: 135, endPoint x: 737, endPoint y: 138, distance: 43.8
click at [737, 138] on div "Y4976621" at bounding box center [722, 132] width 66 height 34
copy span "Y4976621"
drag, startPoint x: 817, startPoint y: 101, endPoint x: 864, endPoint y: 101, distance: 46.7
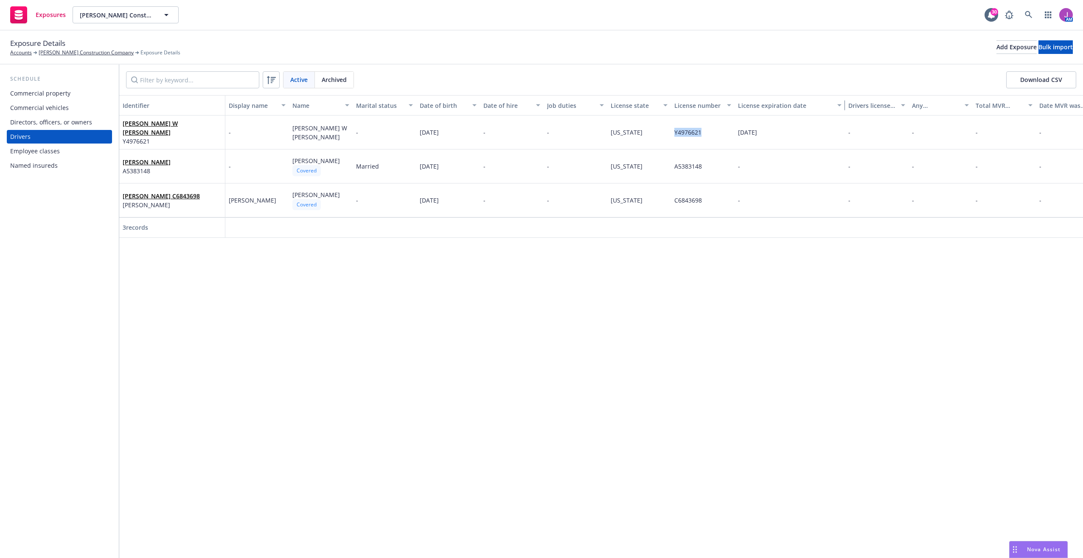
click at [811, 101] on div "Identifier Display name Name Marital status Date of birth Date of hire Job duti…" at bounding box center [609, 105] width 980 height 20
drag, startPoint x: 736, startPoint y: 134, endPoint x: 780, endPoint y: 137, distance: 44.2
click at [780, 137] on div "04/06/2026" at bounding box center [790, 132] width 110 height 34
copy span "04/06/2026"
click at [40, 108] on div "Commercial vehicles" at bounding box center [39, 108] width 59 height 14
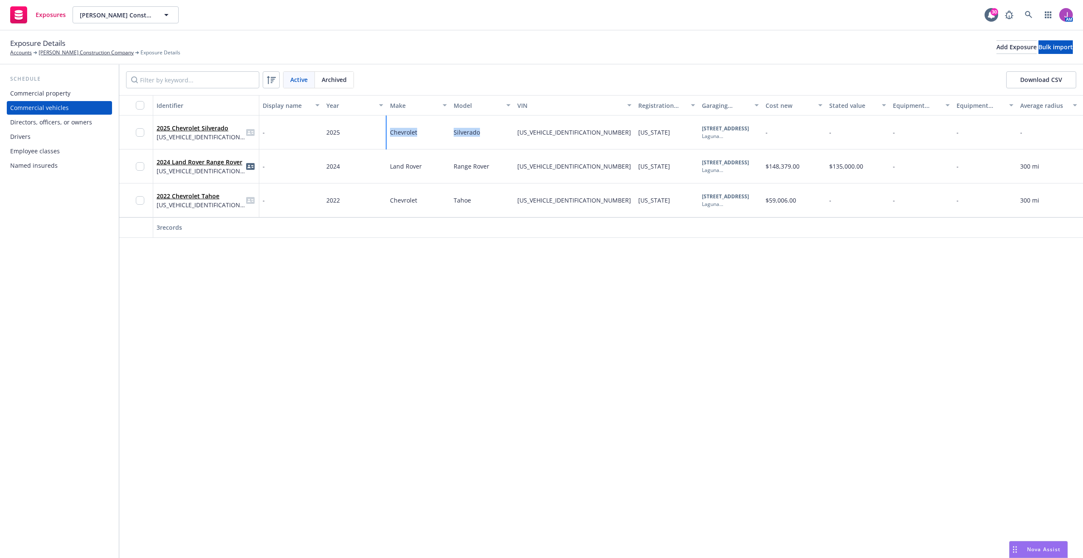
drag, startPoint x: 390, startPoint y: 133, endPoint x: 488, endPoint y: 135, distance: 98.1
click at [488, 135] on div "2025 Chevrolet Silverado 2GC4KNEY7S1109683 - 2025 Chevrolet Silverado 2GC4KNEY7…" at bounding box center [695, 132] width 1152 height 34
copy div "Chevrolet Silverado"
drag, startPoint x: 516, startPoint y: 132, endPoint x: 579, endPoint y: 134, distance: 63.7
click at [579, 134] on div "[US_VEHICLE_IDENTIFICATION_NUMBER]" at bounding box center [574, 132] width 121 height 34
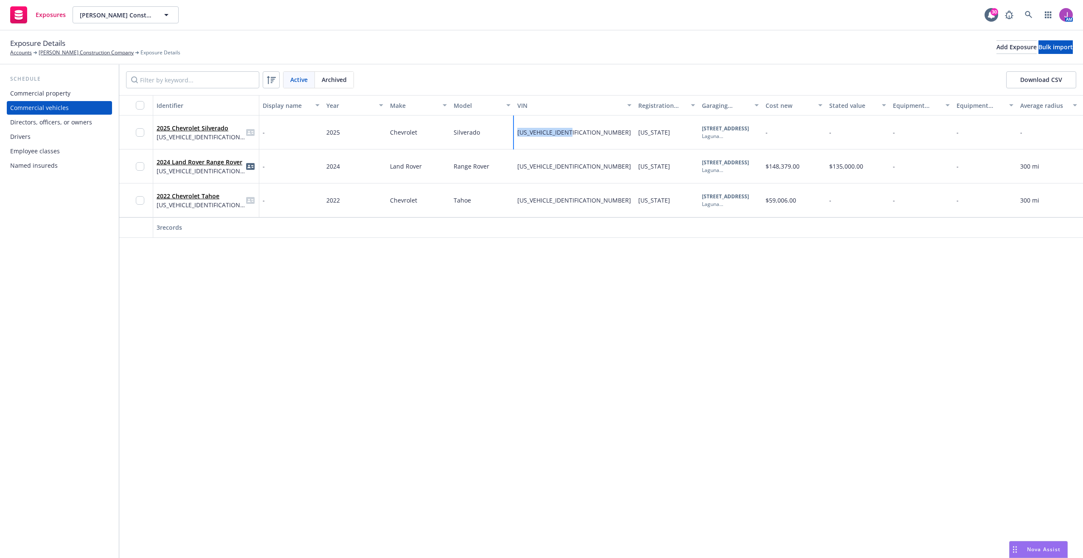
copy span "[US_VEHICLE_IDENTIFICATION_NUMBER]"
click at [805, 336] on div "Identifier Display name Year Make Model VIN Registration state Garaging address…" at bounding box center [601, 326] width 964 height 463
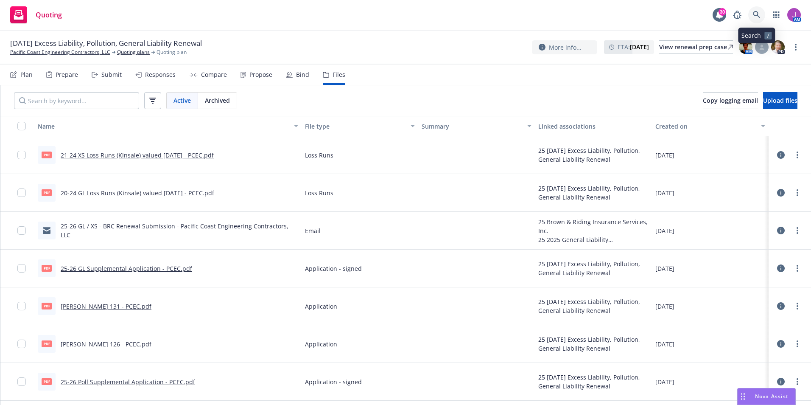
click at [759, 20] on link at bounding box center [757, 14] width 17 height 17
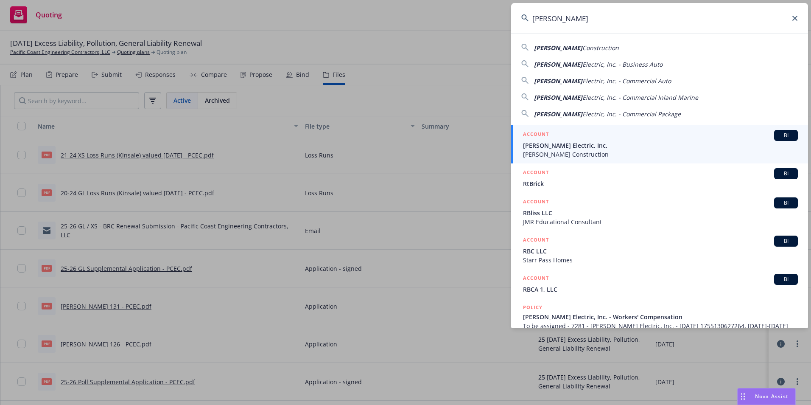
type input "[PERSON_NAME]"
click at [556, 142] on span "[PERSON_NAME] Electric, Inc." at bounding box center [660, 145] width 275 height 9
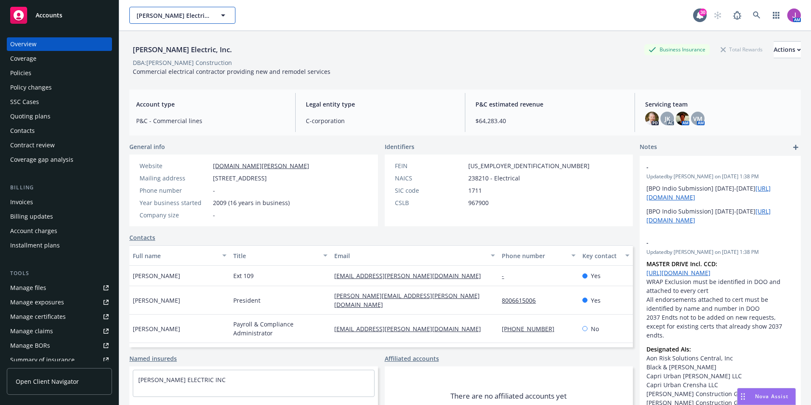
click at [157, 20] on span "[PERSON_NAME] Electric, Inc." at bounding box center [173, 15] width 73 height 9
type input "advanced syst"
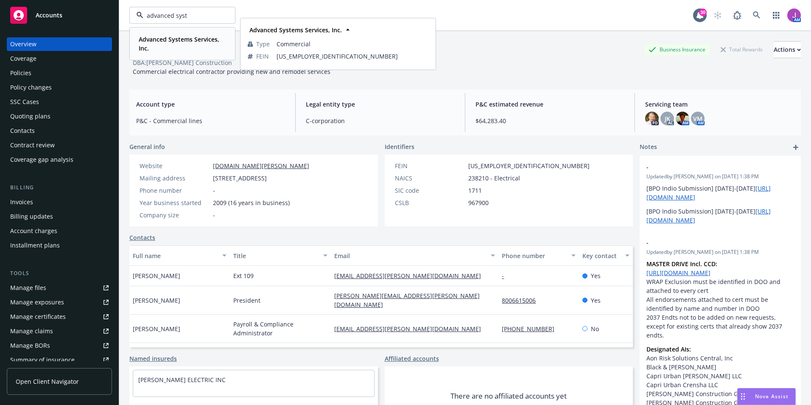
click at [185, 42] on strong "Advanced Systems Services, Inc." at bounding box center [179, 43] width 81 height 17
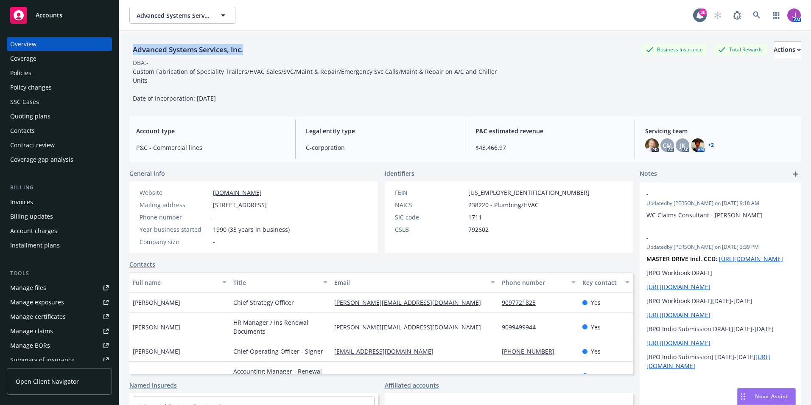
drag, startPoint x: 133, startPoint y: 50, endPoint x: 245, endPoint y: 50, distance: 112.5
click at [245, 50] on div "Advanced Systems Services, Inc." at bounding box center [187, 49] width 117 height 11
copy div "Advanced Systems Services, Inc."
click at [170, 12] on span "Advanced Systems Services, Inc." at bounding box center [173, 15] width 73 height 9
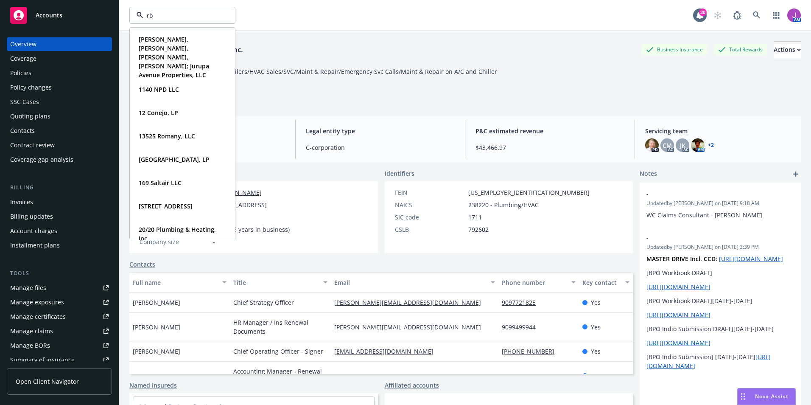
type input "rbt"
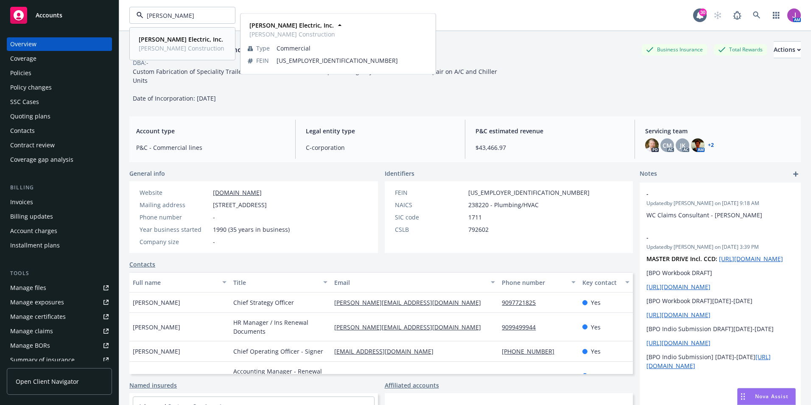
click at [162, 39] on strong "[PERSON_NAME] Electric, Inc." at bounding box center [181, 39] width 84 height 8
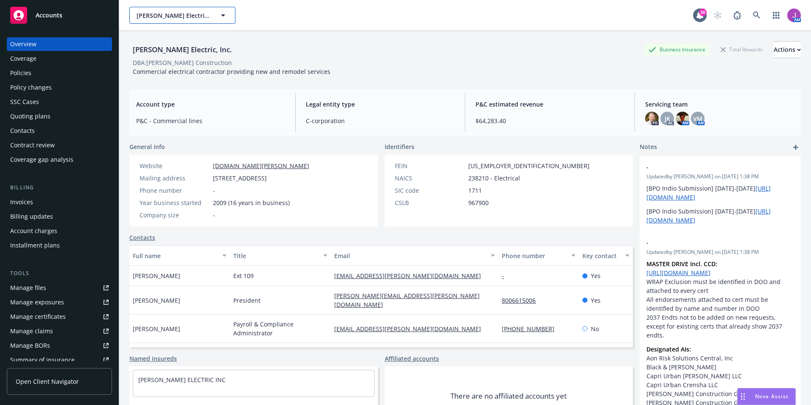
click at [180, 21] on button "[PERSON_NAME] Electric, Inc." at bounding box center [182, 15] width 106 height 17
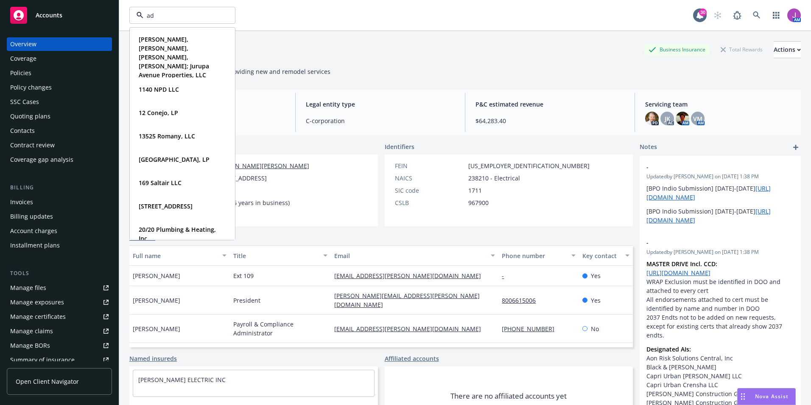
type input "adv"
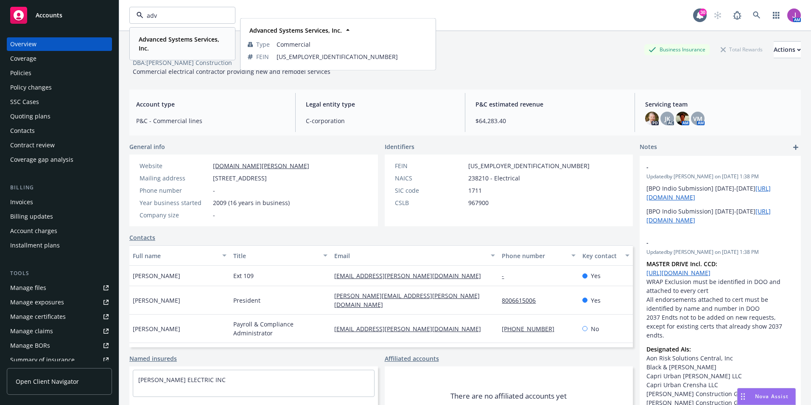
click at [168, 41] on strong "Advanced Systems Services, Inc." at bounding box center [179, 43] width 81 height 17
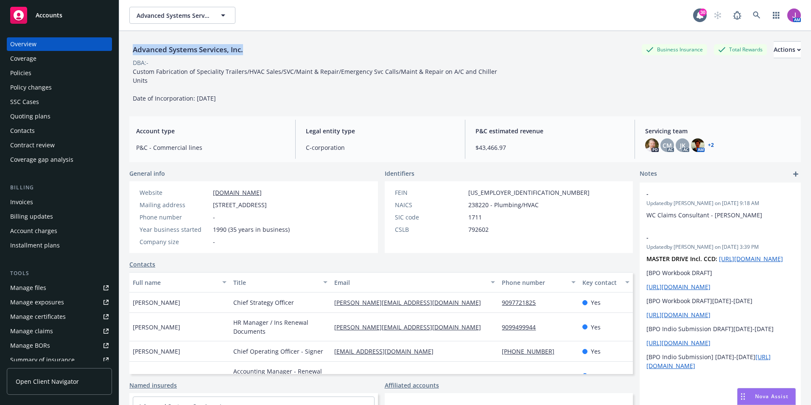
drag, startPoint x: 135, startPoint y: 51, endPoint x: 248, endPoint y: 55, distance: 113.4
click at [248, 55] on div "Advanced Systems Services, Inc. Business Insurance Total Rewards Actions" at bounding box center [465, 49] width 672 height 17
copy div "Advanced Systems Services, Inc."
drag, startPoint x: 466, startPoint y: 184, endPoint x: 517, endPoint y: 183, distance: 50.5
click at [517, 188] on div "FEIN 33-0408984" at bounding box center [493, 192] width 202 height 9
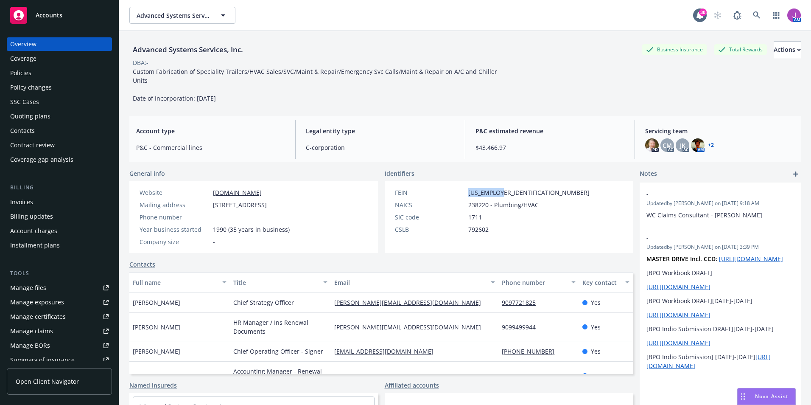
copy div "33-0408984"
drag, startPoint x: 130, startPoint y: 51, endPoint x: 275, endPoint y: 50, distance: 144.7
click at [275, 50] on div "Advanced Systems Services, Inc. Business Insurance Total Rewards Actions DBA: -…" at bounding box center [465, 233] width 692 height 405
copy div "Advanced Systems Services, Inc."
drag, startPoint x: 211, startPoint y: 197, endPoint x: 331, endPoint y: 197, distance: 119.7
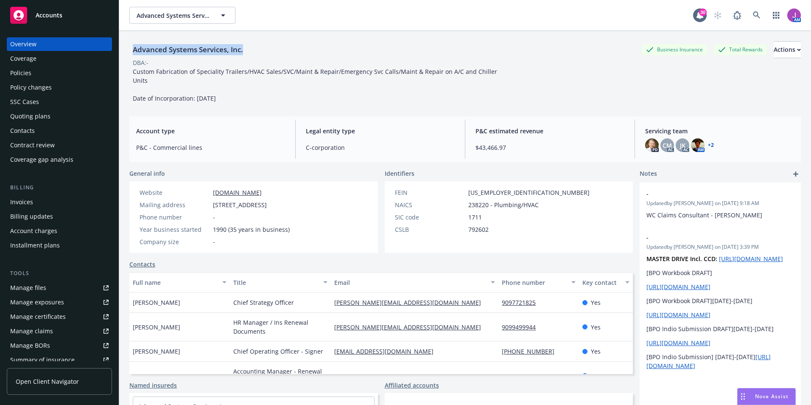
click at [331, 197] on div "Website www.advancedsystemsservices.com Mailing address 1082 Airport Dr, Upland…" at bounding box center [253, 217] width 249 height 72
copy span "1082 Airport Dr, Upland, CA, 91786"
click at [48, 76] on div "Policies" at bounding box center [59, 73] width 98 height 14
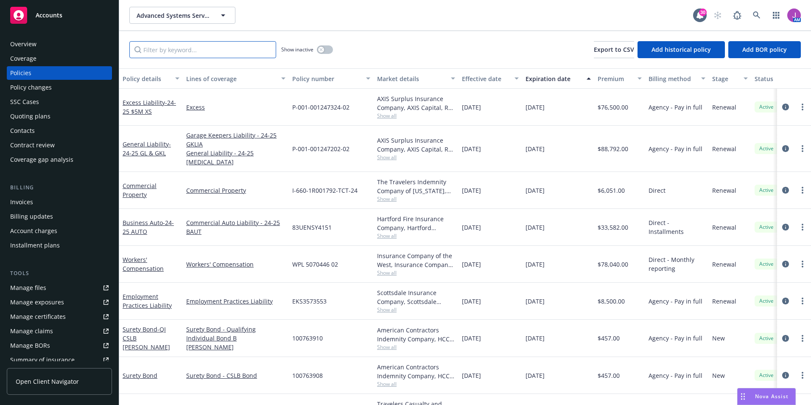
click at [177, 53] on input "Filter by keyword..." at bounding box center [202, 49] width 147 height 17
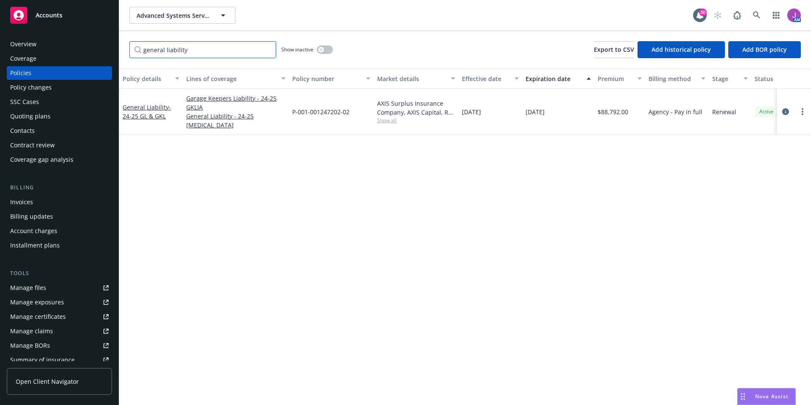
type input "general liability"
click at [326, 52] on button "button" at bounding box center [325, 49] width 16 height 8
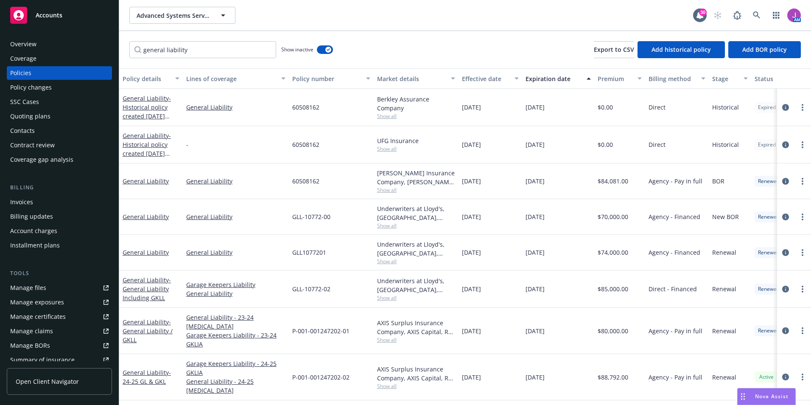
click at [49, 38] on div "Overview" at bounding box center [59, 44] width 98 height 14
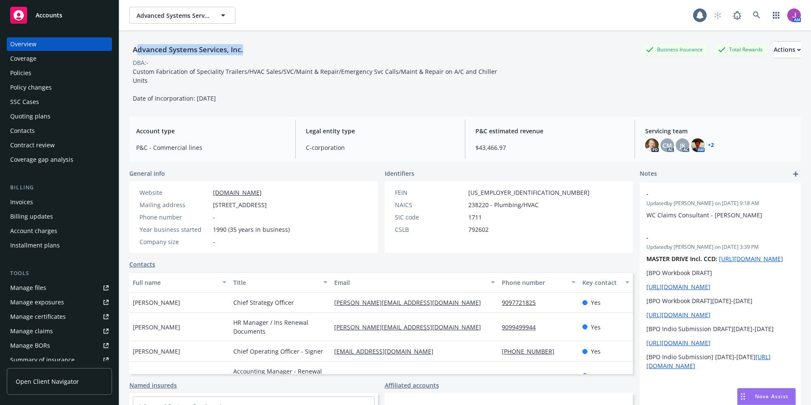
drag, startPoint x: 137, startPoint y: 49, endPoint x: 249, endPoint y: 50, distance: 112.5
click at [249, 50] on div "Advanced Systems Services, Inc. Business Insurance Total Rewards Actions" at bounding box center [465, 49] width 672 height 17
drag, startPoint x: 249, startPoint y: 50, endPoint x: 156, endPoint y: 55, distance: 93.5
click at [193, 71] on span "Custom Fabrication of Speciality Trailers/HVAC Sales/SVC/Maint & Repair/Emergen…" at bounding box center [316, 84] width 366 height 35
drag, startPoint x: 130, startPoint y: 50, endPoint x: 258, endPoint y: 49, distance: 127.3
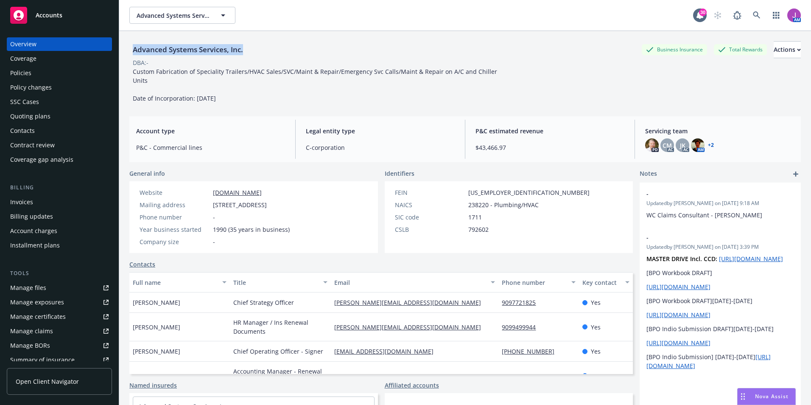
click at [258, 49] on div "Advanced Systems Services, Inc. Business Insurance Total Rewards Actions" at bounding box center [465, 49] width 672 height 17
copy div "Advanced Systems Services, Inc."
drag, startPoint x: 211, startPoint y: 195, endPoint x: 322, endPoint y: 196, distance: 111.2
click at [300, 196] on div "Website www.advancedsystemsservices.com Mailing address 1082 Airport Dr, Upland…" at bounding box center [214, 217] width 171 height 72
copy div "1082 Airport Dr, Upland, CA, 91786"
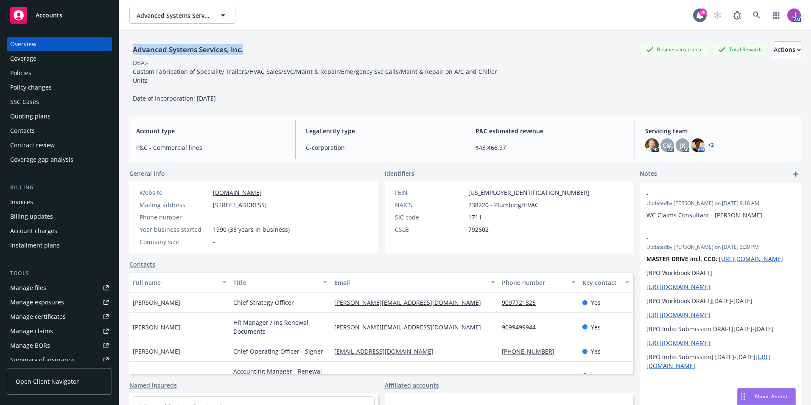
click at [33, 73] on div "Policies" at bounding box center [59, 73] width 98 height 14
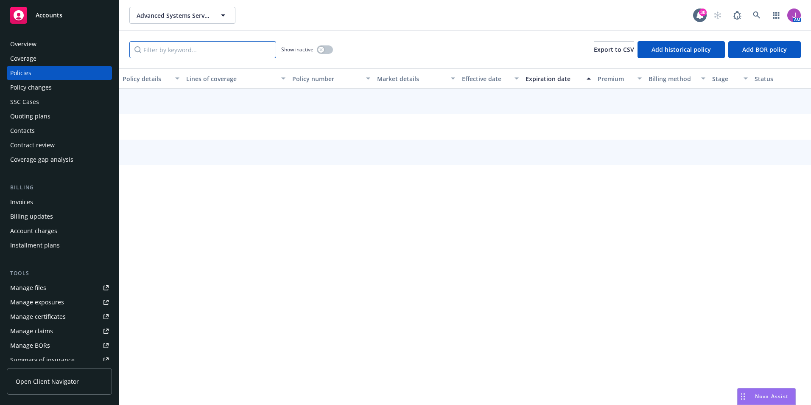
click at [165, 53] on input "Filter by keyword..." at bounding box center [202, 49] width 147 height 17
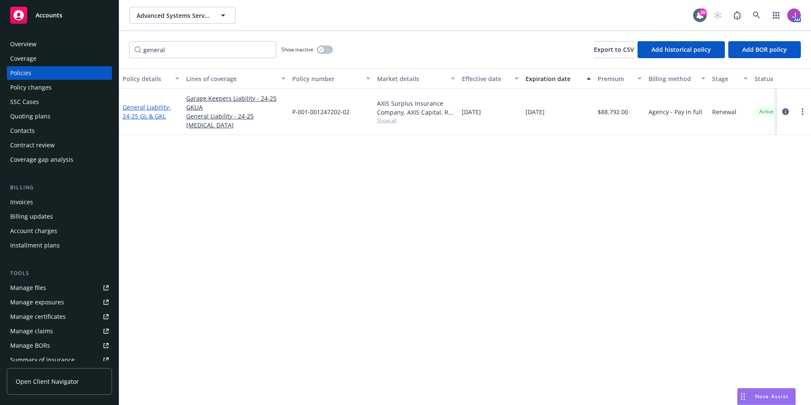
click at [139, 103] on link "General Liability - 24-25 GL & GKL" at bounding box center [147, 111] width 48 height 17
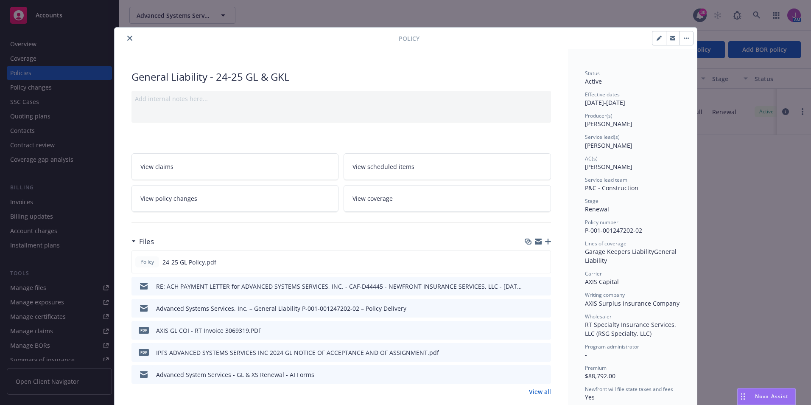
click at [127, 40] on icon "close" at bounding box center [129, 38] width 5 height 5
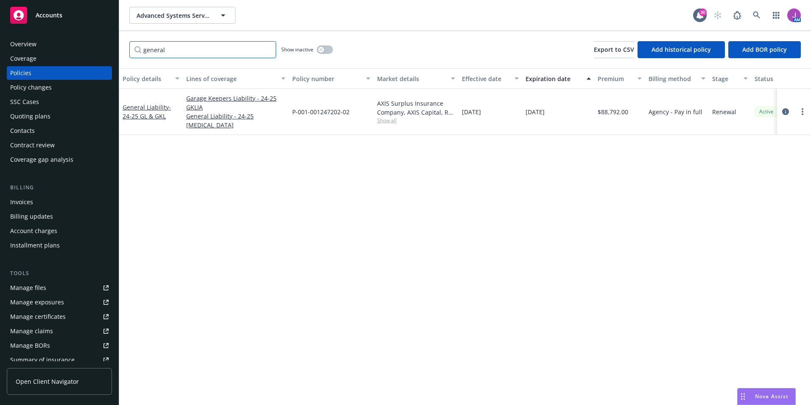
drag, startPoint x: 131, startPoint y: 46, endPoint x: 84, endPoint y: 50, distance: 47.7
click at [84, 50] on div "Accounts Overview Coverage Policies Policy changes SSC Cases Quoting plans Cont…" at bounding box center [405, 202] width 811 height 405
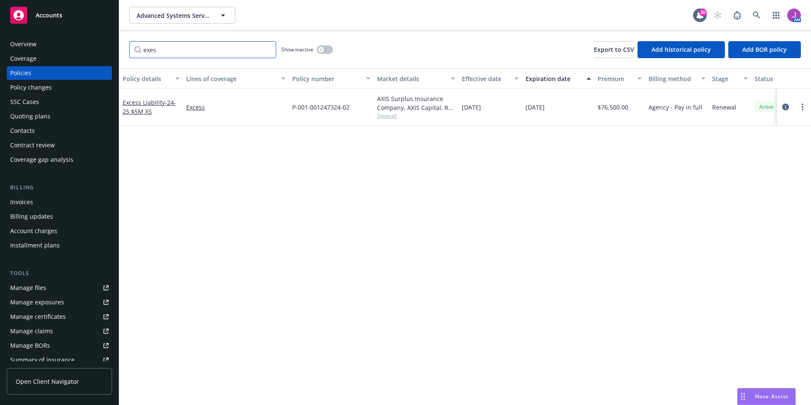
type input "exess"
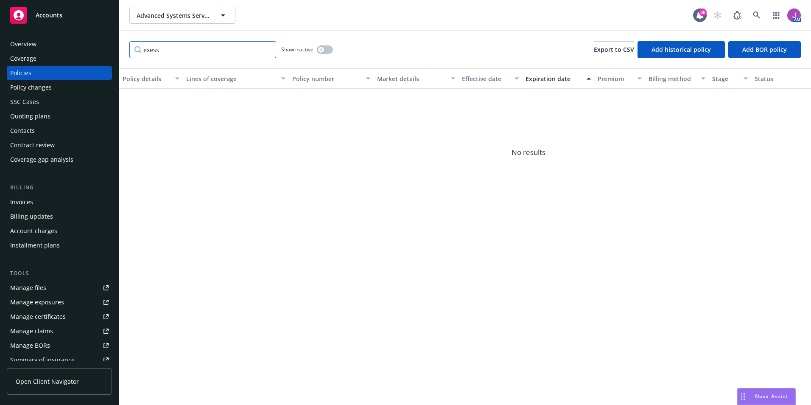
drag, startPoint x: 149, startPoint y: 45, endPoint x: 99, endPoint y: 34, distance: 51.8
click at [123, 43] on div "exess Show inactive Export to CSV Add historical policy Add BOR policy" at bounding box center [465, 49] width 692 height 37
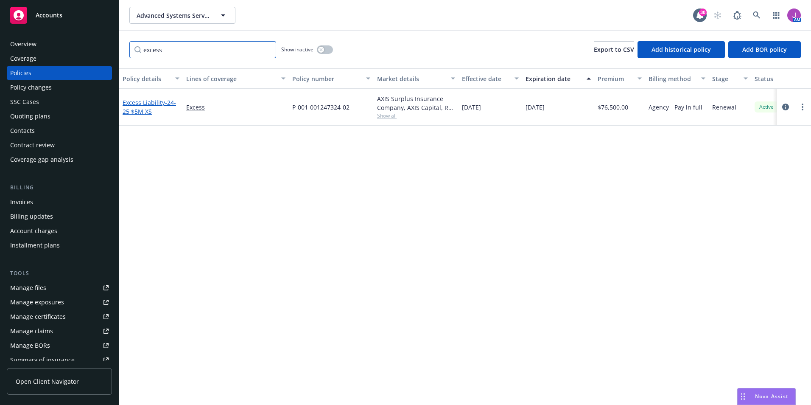
type input "excess"
click at [150, 102] on link "Excess Liability - 24-25 $5M XS" at bounding box center [149, 106] width 53 height 17
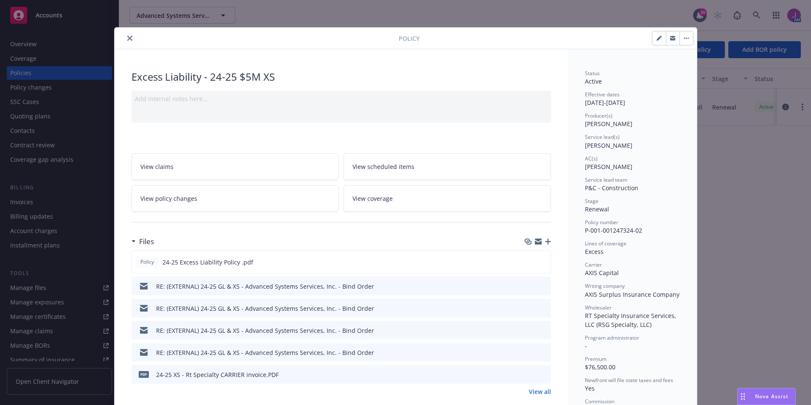
scroll to position [42, 0]
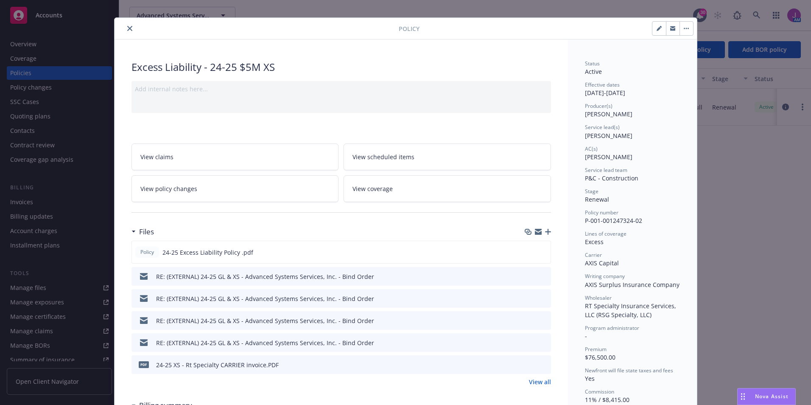
scroll to position [0, 0]
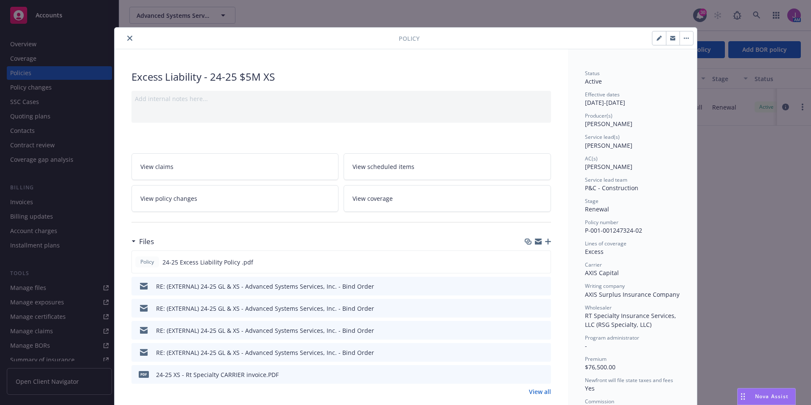
click at [132, 37] on div at bounding box center [258, 38] width 281 height 10
click at [51, 45] on div "Policy Excess Liability - 24-25 $5M XS Add internal notes here... View claims V…" at bounding box center [405, 202] width 811 height 405
click at [33, 43] on div "Policy Excess Liability - 24-25 $5M XS Add internal notes here... View claims V…" at bounding box center [405, 202] width 811 height 405
click at [127, 37] on icon "close" at bounding box center [129, 38] width 5 height 5
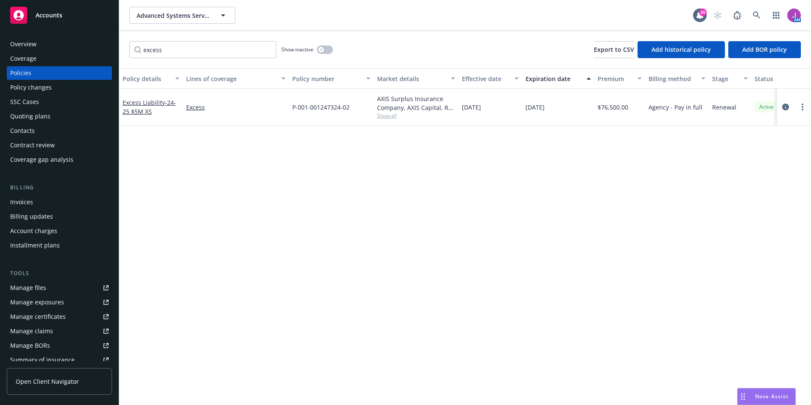
click at [42, 44] on div "Overview" at bounding box center [59, 44] width 98 height 14
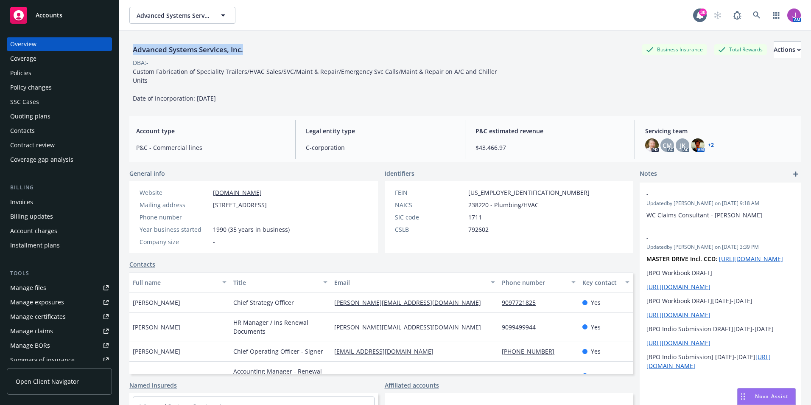
drag, startPoint x: 134, startPoint y: 51, endPoint x: 259, endPoint y: 51, distance: 125.6
click at [259, 51] on div "Advanced Systems Services, Inc. Business Insurance Total Rewards Actions" at bounding box center [465, 49] width 672 height 17
copy div "Advanced Systems Services, Inc."
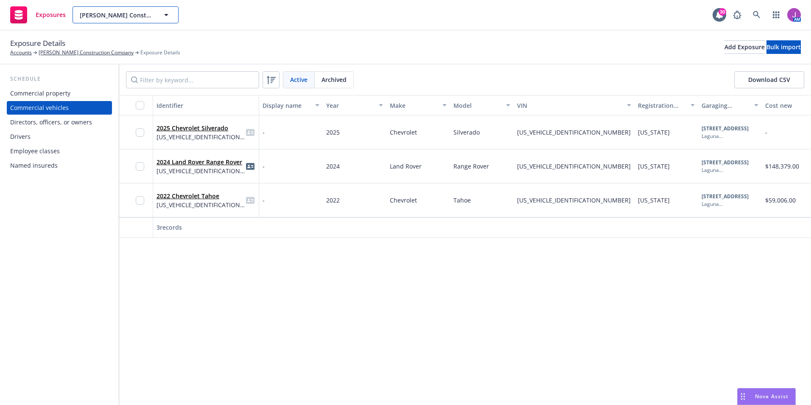
click at [115, 16] on span "[PERSON_NAME] Construction Company" at bounding box center [116, 15] width 73 height 9
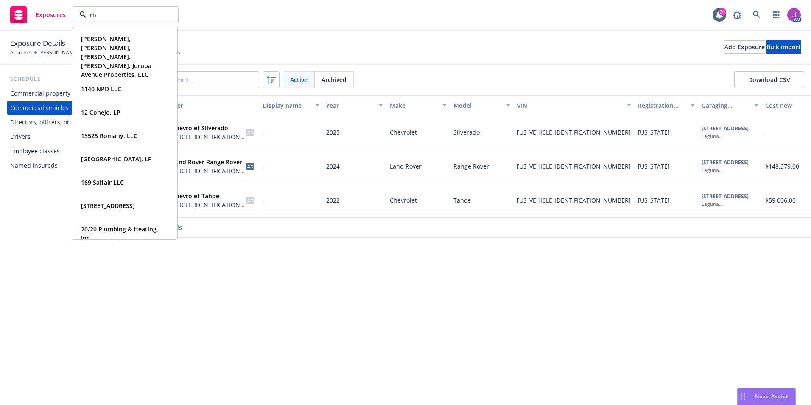
type input "[PERSON_NAME]"
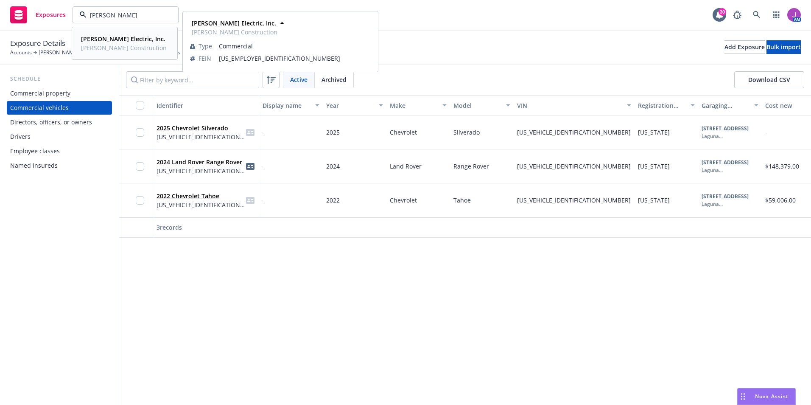
click at [122, 40] on strong "[PERSON_NAME] Electric, Inc." at bounding box center [123, 39] width 84 height 8
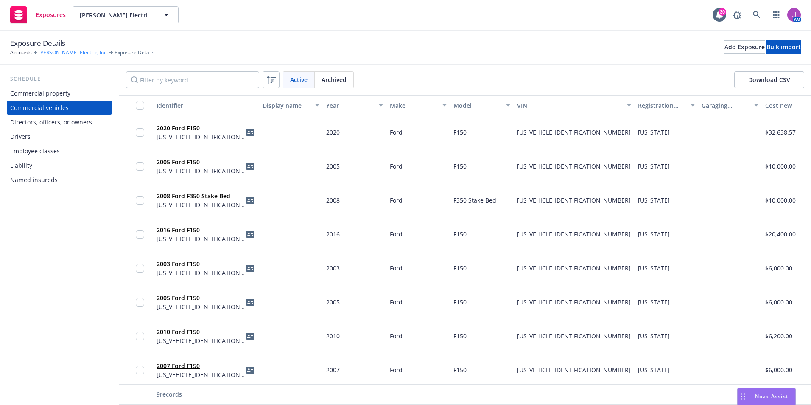
click at [51, 52] on link "[PERSON_NAME] Electric, Inc." at bounding box center [73, 53] width 69 height 8
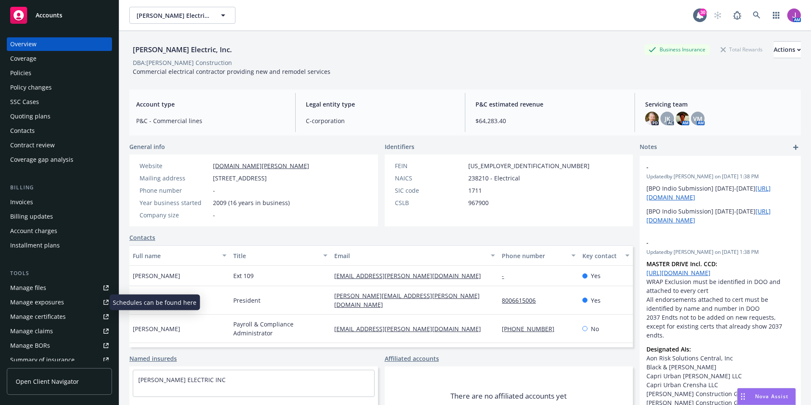
click at [44, 302] on div "Manage exposures" at bounding box center [37, 302] width 54 height 14
click at [36, 291] on div "Manage files" at bounding box center [28, 288] width 36 height 14
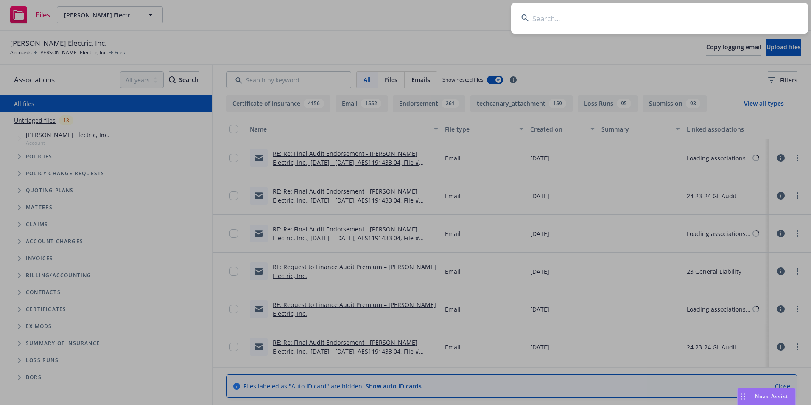
click at [616, 20] on input at bounding box center [659, 18] width 297 height 31
type input "AFCO"
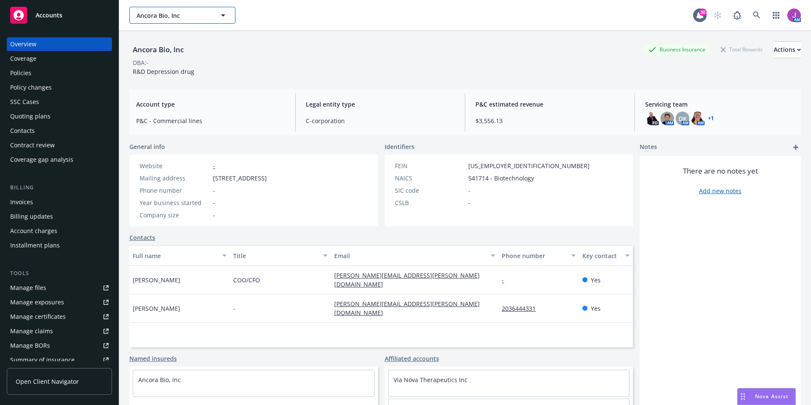
click at [154, 20] on button "Ancora Bio, Inc" at bounding box center [182, 15] width 106 height 17
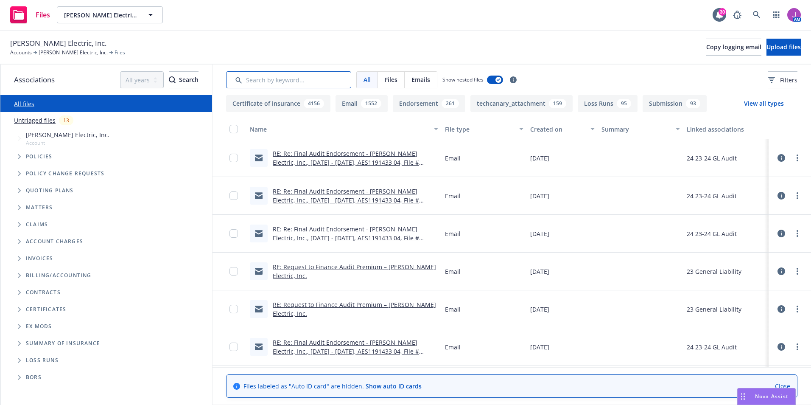
click at [253, 82] on input "Search by keyword..." at bounding box center [288, 79] width 125 height 17
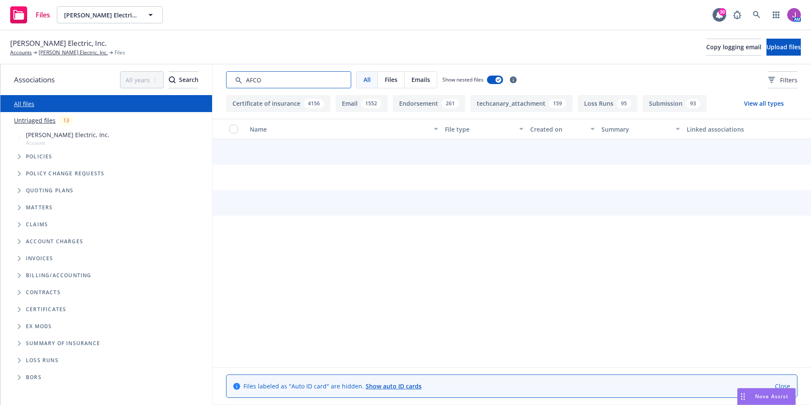
type input "AFCO"
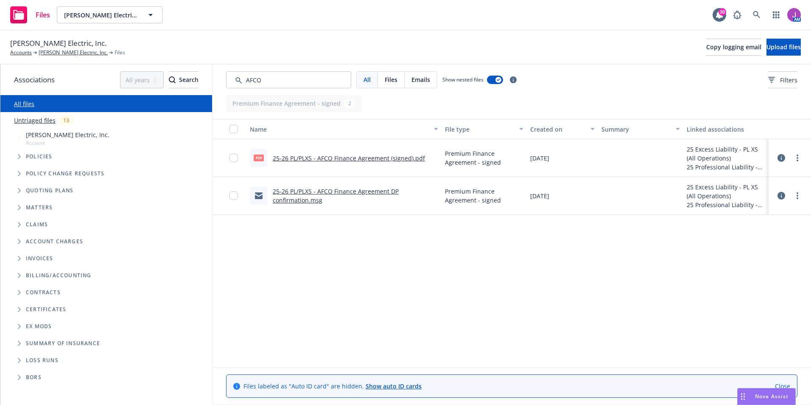
click at [334, 160] on link "25-26 PL/PLXS - AFCO Finance Agreement (signed).pdf" at bounding box center [349, 158] width 152 height 8
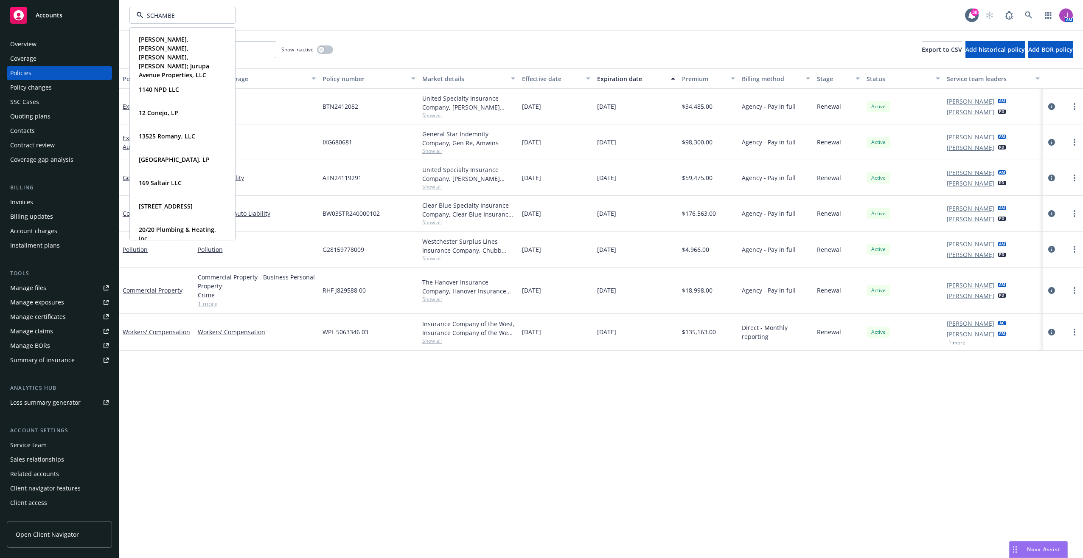
type input "[PERSON_NAME]"
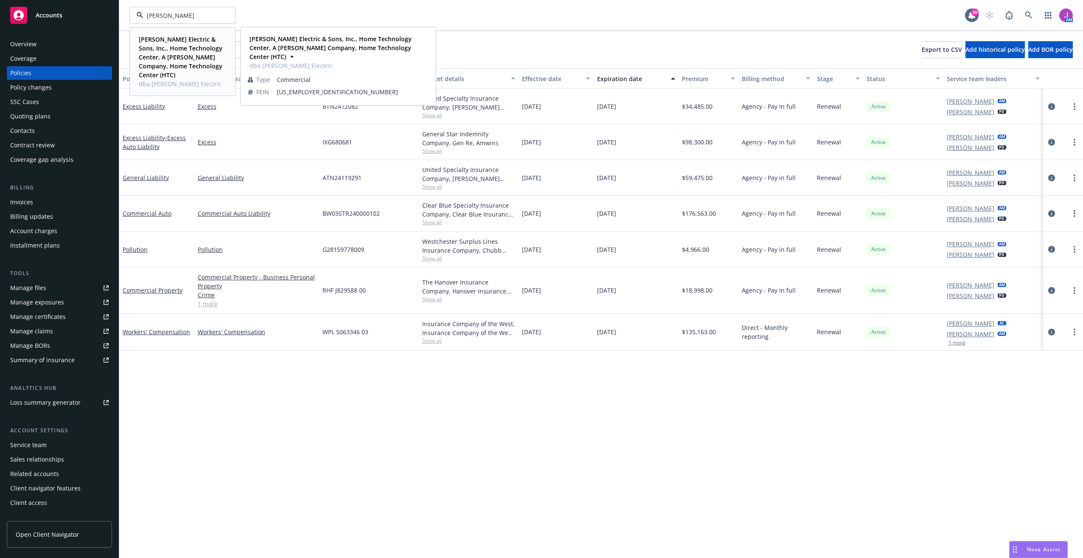
click at [179, 37] on strong "[PERSON_NAME] Electric & Sons, Inc., Home Technology Center, A [PERSON_NAME] Co…" at bounding box center [181, 57] width 84 height 44
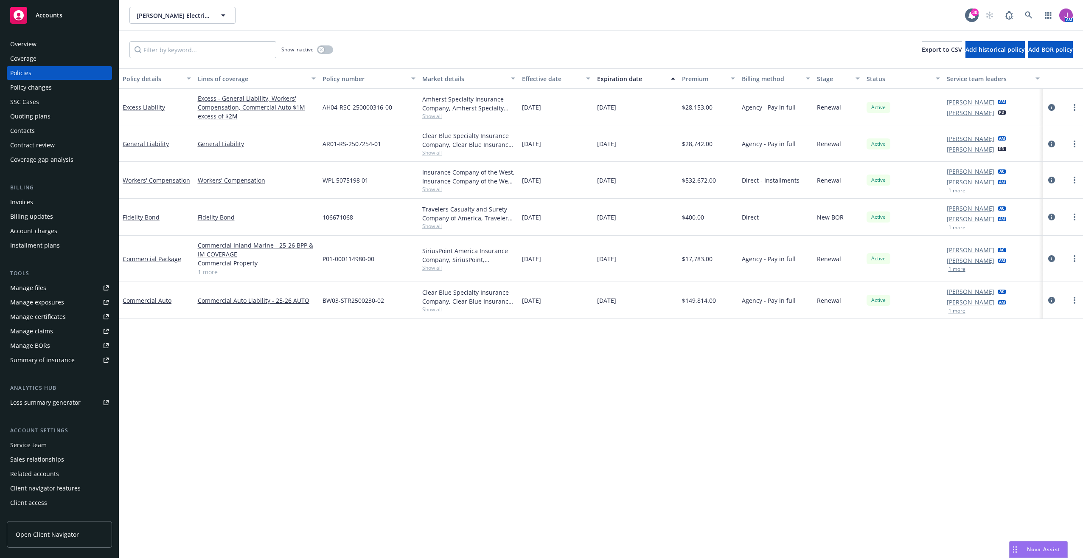
click at [43, 118] on div "Quoting plans" at bounding box center [30, 116] width 40 height 14
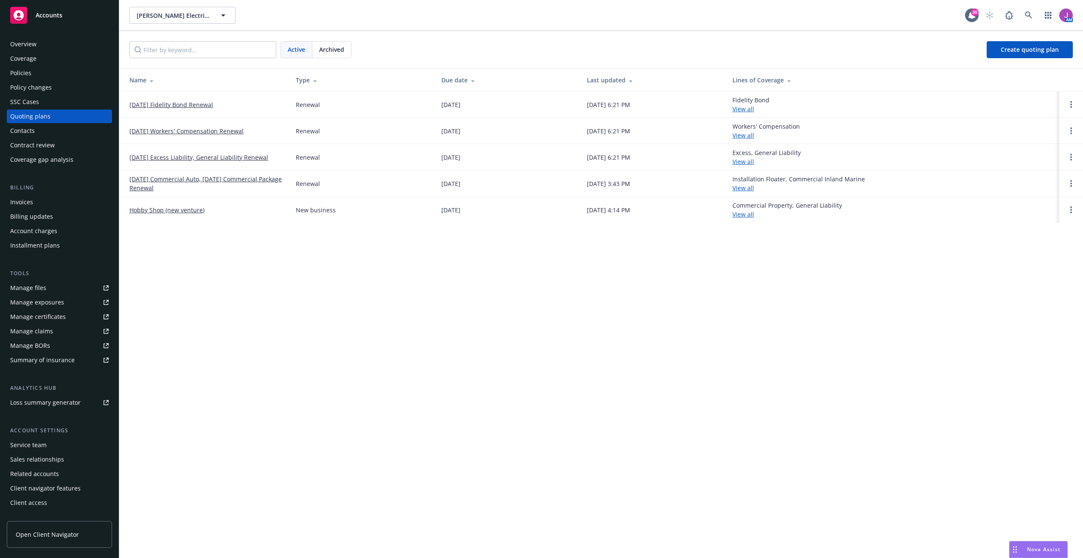
click at [180, 181] on link "[DATE] Commercial Auto, [DATE] Commercial Package Renewal" at bounding box center [205, 183] width 153 height 18
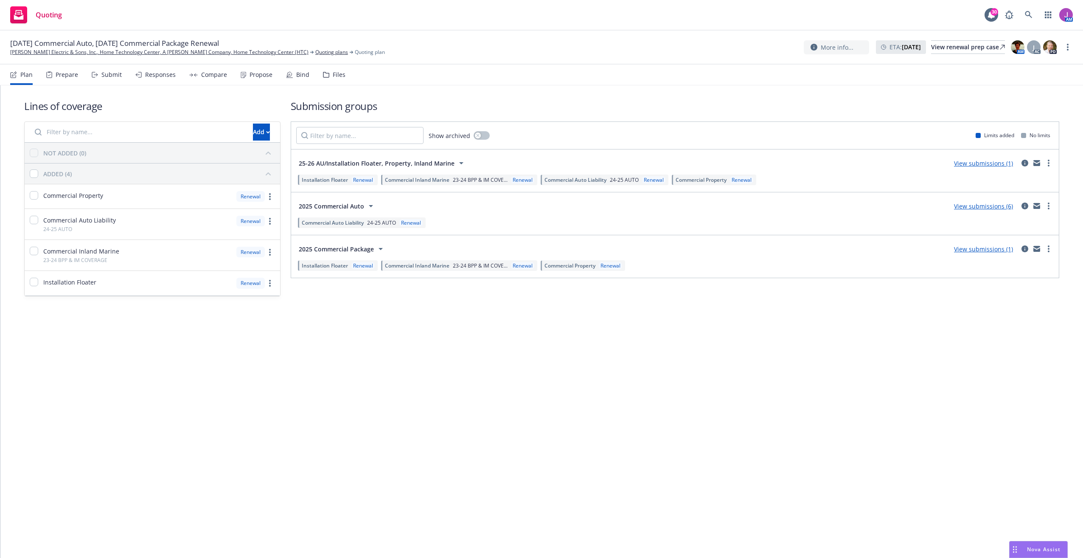
click at [333, 71] on div "Files" at bounding box center [339, 74] width 13 height 7
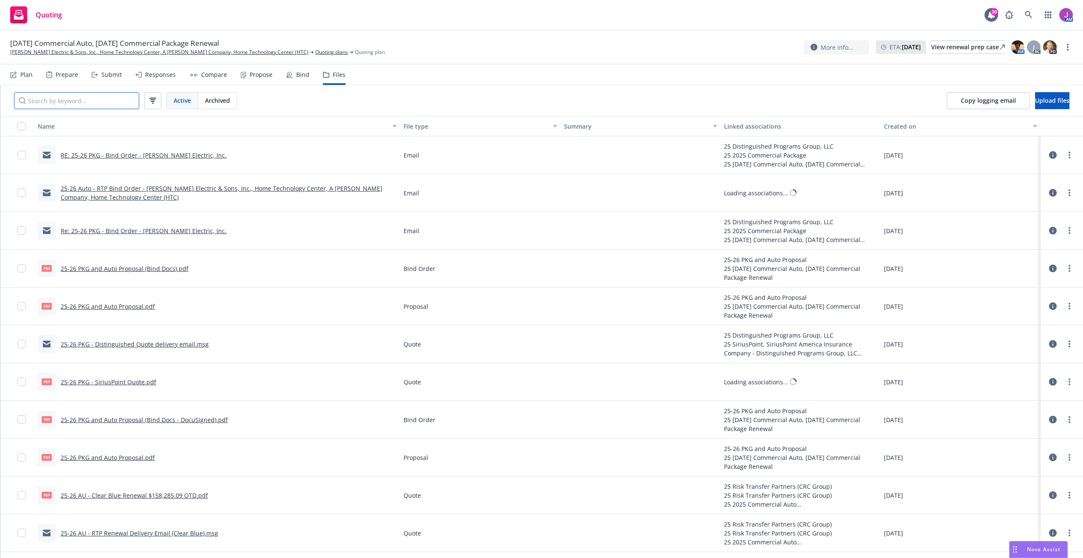
click at [116, 107] on input "Search by keyword..." at bounding box center [76, 100] width 125 height 17
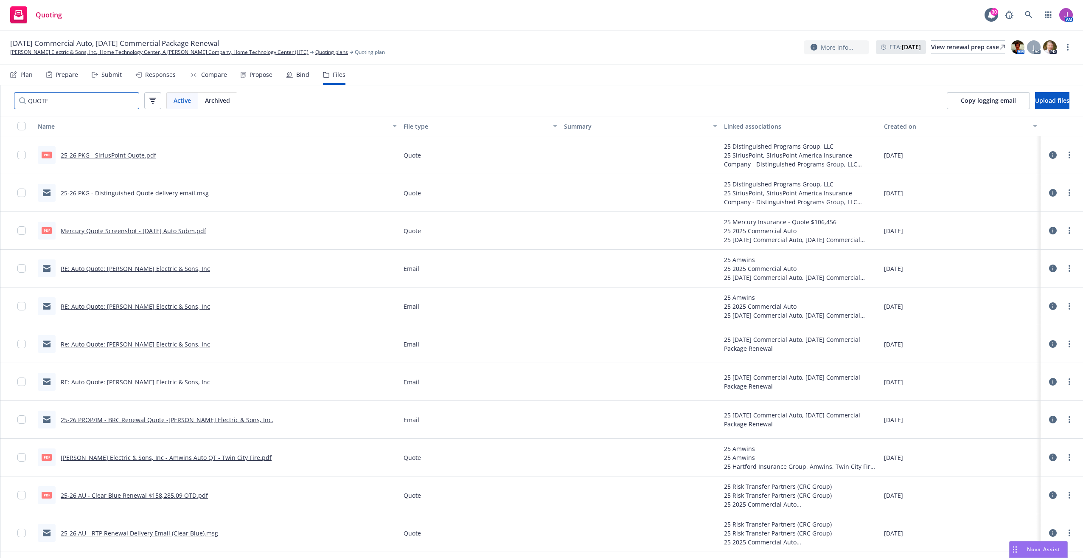
type input "QUOTE"
click at [116, 153] on link "25-26 PKG - SiriusPoint Quote.pdf" at bounding box center [108, 155] width 95 height 8
click at [173, 456] on link "[PERSON_NAME] Electric & Sons, Inc - Amwins Auto QT - Twin City Fire.pdf" at bounding box center [166, 457] width 211 height 8
click at [122, 495] on link "25-26 AU - Clear Blue Renewal $158,285.09 OTD.pdf" at bounding box center [134, 495] width 147 height 8
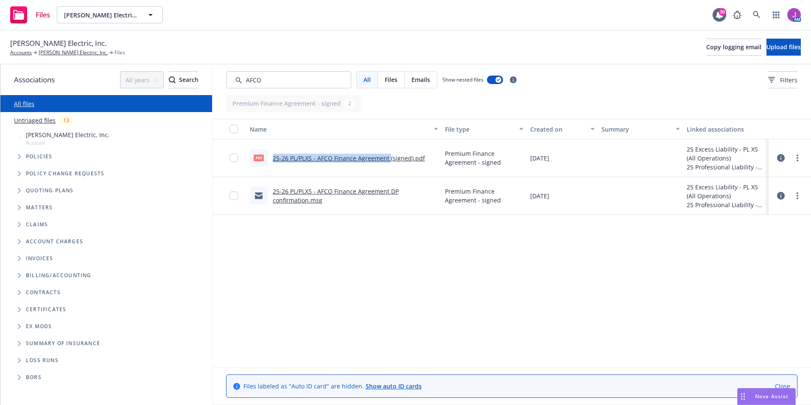
drag, startPoint x: 273, startPoint y: 158, endPoint x: 389, endPoint y: 159, distance: 115.9
click at [389, 159] on link "25-26 PL/PLXS - AFCO Finance Agreement (signed).pdf" at bounding box center [349, 158] width 152 height 8
drag, startPoint x: 424, startPoint y: 154, endPoint x: 268, endPoint y: 159, distance: 155.8
click at [268, 159] on div "pdf 25-26 PL/PLXS - AFCO Finance Agreement (signed).pdf" at bounding box center [344, 158] width 195 height 38
copy div "25-26 PL/PLXS - AFCO Finance Agreement (signed).pdf"
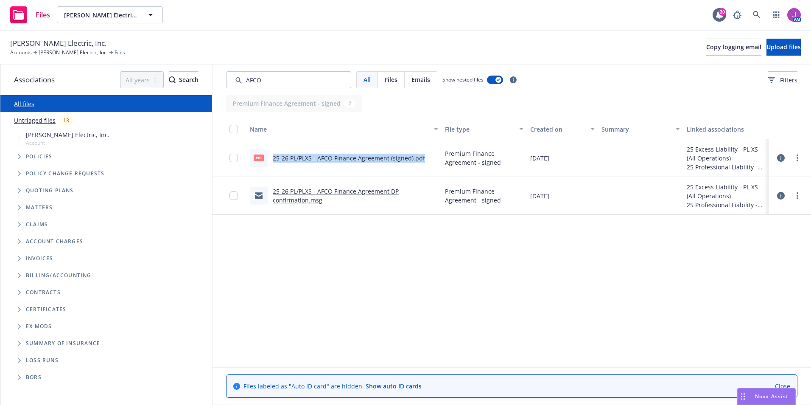
copy div "25-26 PL/PLXS - AFCO Finance Agreement (signed).pdf"
drag, startPoint x: 314, startPoint y: 156, endPoint x: 27, endPoint y: 129, distance: 287.8
click at [340, 164] on div "pdf 25-26 PL/PLXS - AFCO Finance Agreement (signed).pdf" at bounding box center [337, 158] width 175 height 18
drag, startPoint x: 336, startPoint y: 160, endPoint x: 386, endPoint y: 161, distance: 50.5
click at [386, 161] on link "25-26 PL/PLXS - AFCO Finance Agreement (signed).pdf" at bounding box center [349, 158] width 152 height 8
